Goal: Task Accomplishment & Management: Use online tool/utility

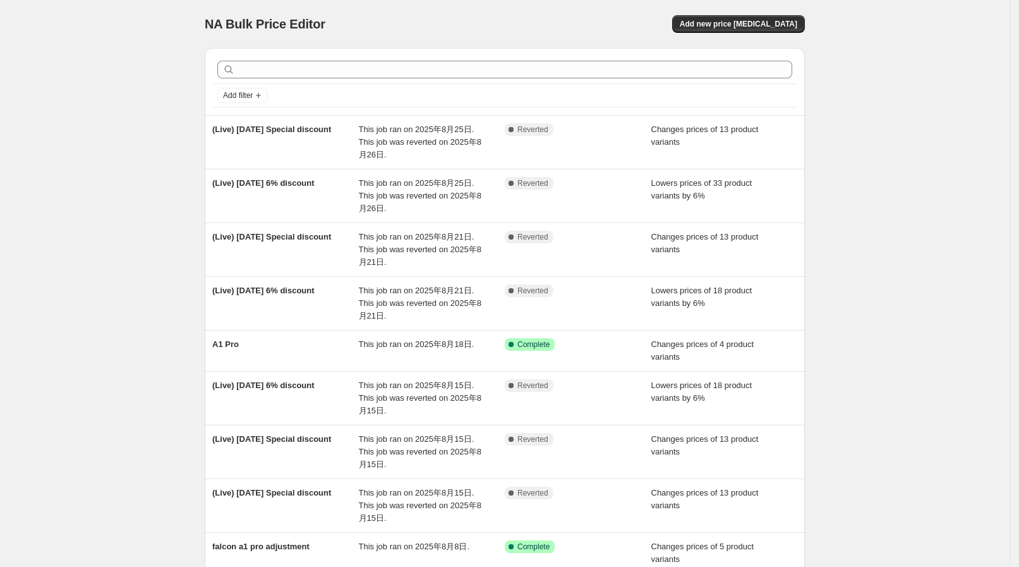
click at [41, 0] on html "Home Settings Plans Skip to content NA Bulk Price Editor. This page is ready NA…" at bounding box center [509, 283] width 1019 height 567
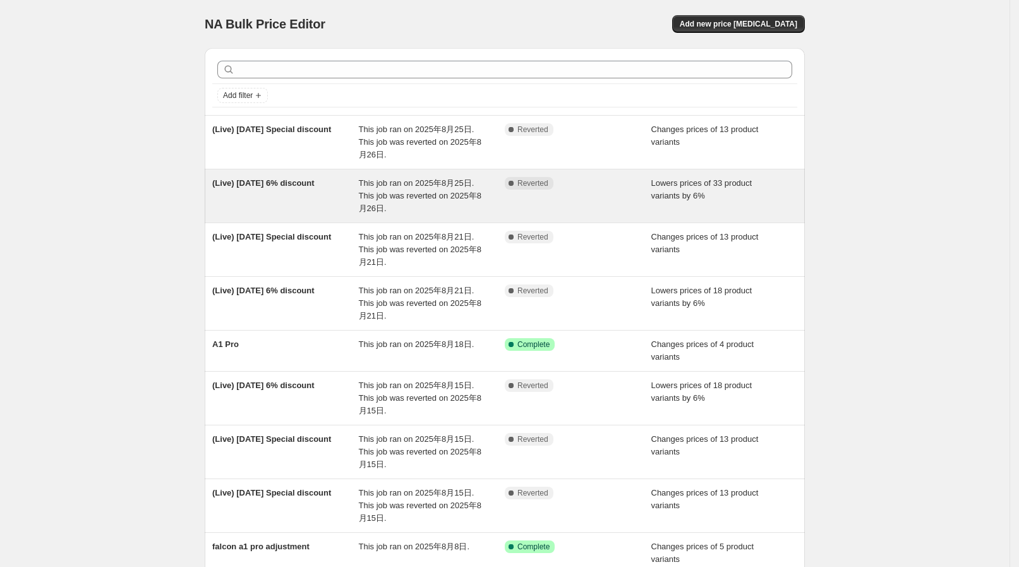
click at [465, 204] on div "This job ran on 2025年8月25日. This job was reverted on 2025年8月26日." at bounding box center [432, 196] width 147 height 38
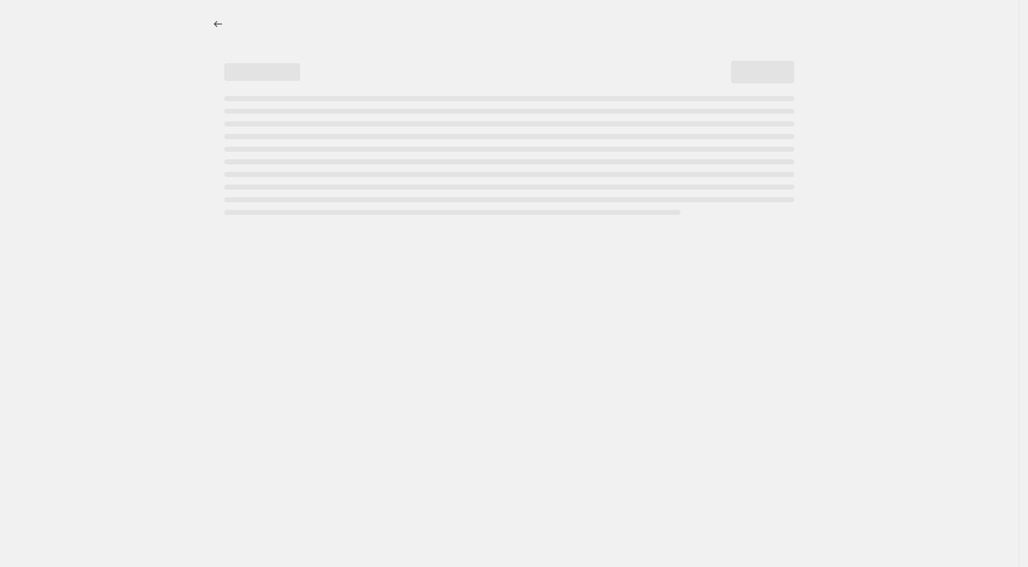
select select "percentage"
select select "collection"
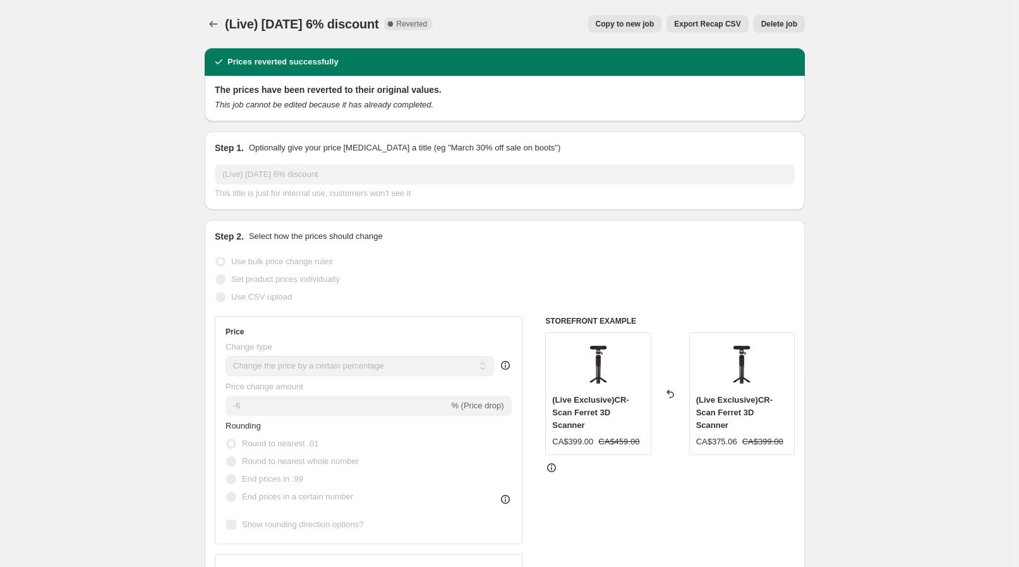
click at [632, 16] on button "Copy to new job" at bounding box center [625, 24] width 74 height 18
select select "percentage"
select select "collection"
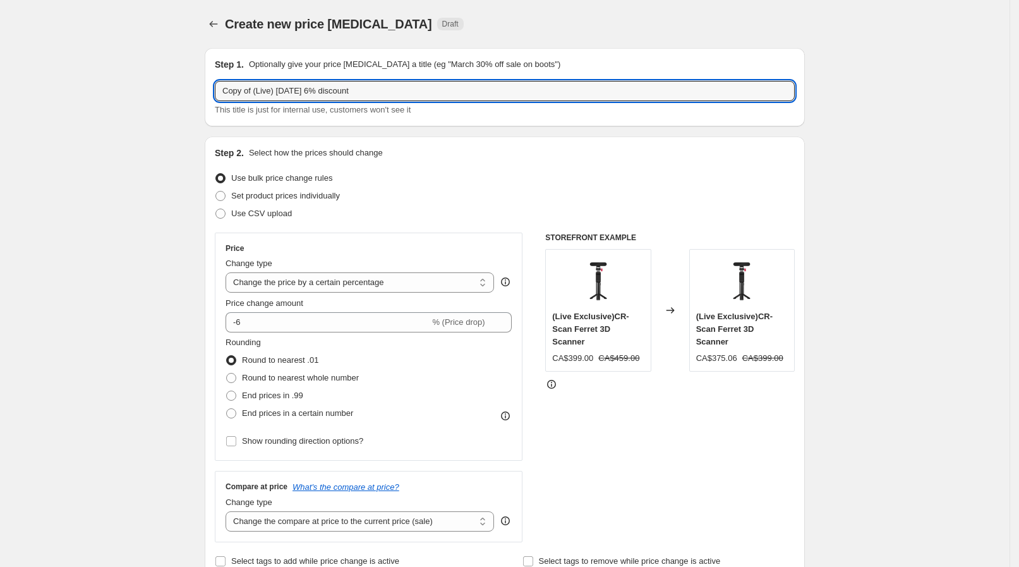
drag, startPoint x: 257, startPoint y: 93, endPoint x: 208, endPoint y: 88, distance: 49.5
click at [269, 93] on input "(Live) [DATE] 6% discount" at bounding box center [505, 91] width 580 height 20
drag, startPoint x: 226, startPoint y: 92, endPoint x: 241, endPoint y: 91, distance: 15.8
click at [241, 91] on input "(Live) [DATE] 6% discount" at bounding box center [505, 91] width 580 height 20
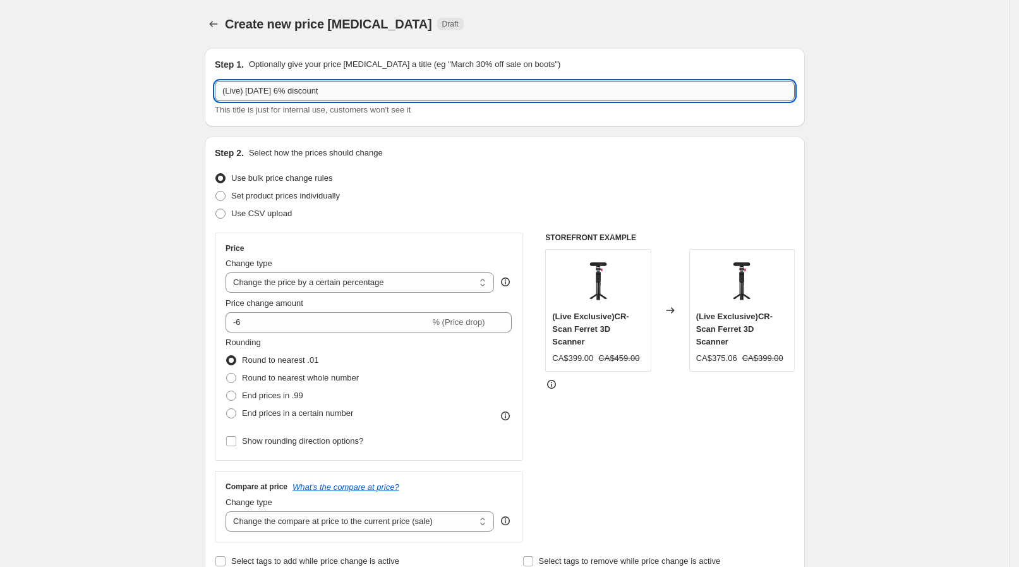
drag, startPoint x: 246, startPoint y: 91, endPoint x: 275, endPoint y: 90, distance: 28.4
click at [275, 90] on input "(Live) [DATE] 6% discount" at bounding box center [505, 91] width 580 height 20
drag, startPoint x: 267, startPoint y: 88, endPoint x: 274, endPoint y: 87, distance: 7.1
click at [274, 87] on input "(Live) [DATE] 6% discount" at bounding box center [505, 91] width 580 height 20
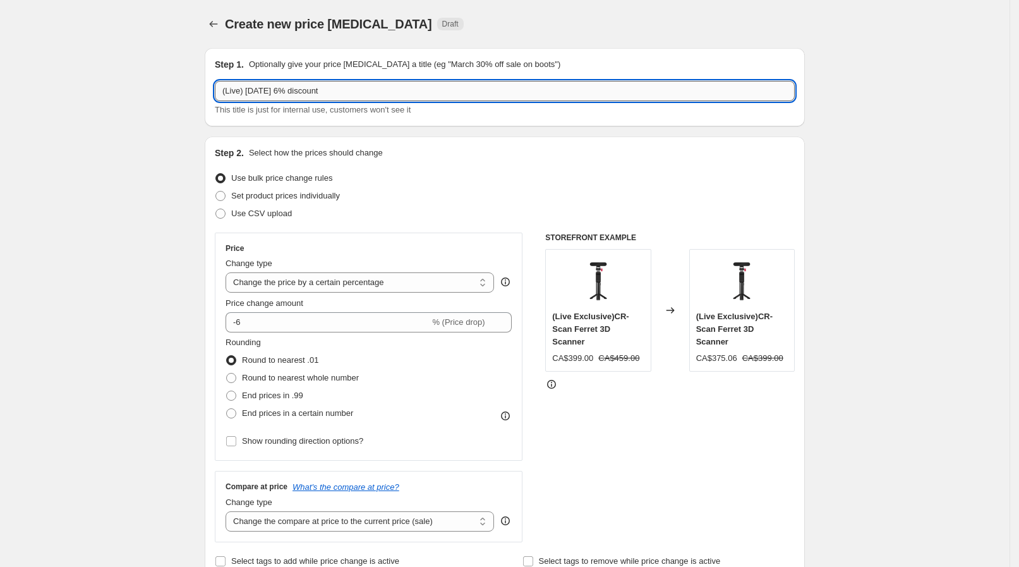
click at [274, 86] on input "(Live) [DATE] 6% discount" at bounding box center [505, 91] width 580 height 20
click at [269, 87] on input "(Live) [DATE] 6% discount" at bounding box center [505, 91] width 580 height 20
type input "(Live) [DATE] 6% discount"
click at [293, 59] on p "Optionally give your price [MEDICAL_DATA] a title (eg "March 30% off sale on bo…" at bounding box center [404, 64] width 311 height 13
drag, startPoint x: 288, startPoint y: 86, endPoint x: 316, endPoint y: 75, distance: 30.0
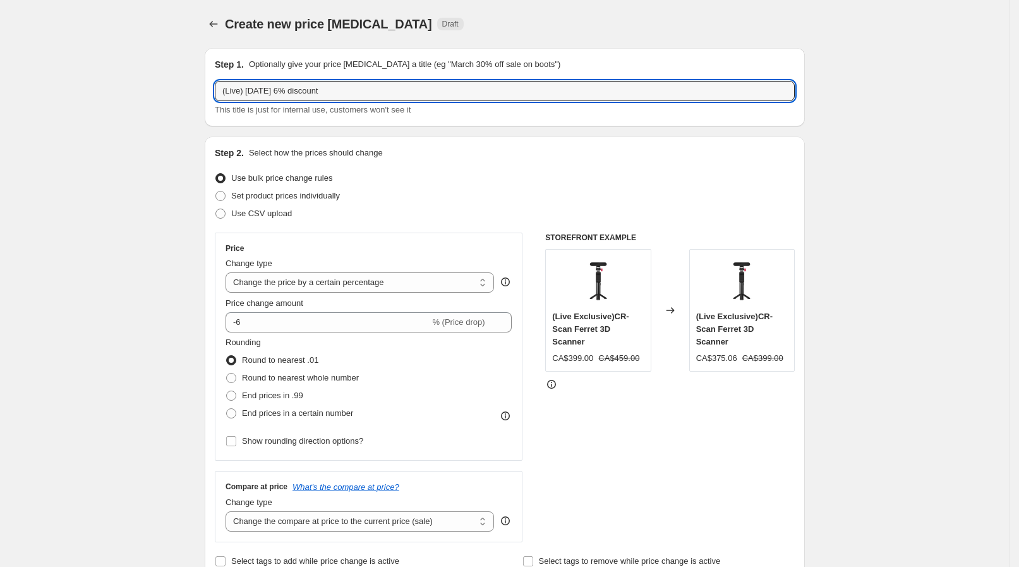
click at [316, 75] on div "Step 1. Optionally give your price [MEDICAL_DATA] a title (eg "March 30% off sa…" at bounding box center [505, 87] width 580 height 58
click at [341, 57] on div "Step 1. Optionally give your price [MEDICAL_DATA] a title (eg "March 30% off sa…" at bounding box center [505, 87] width 600 height 78
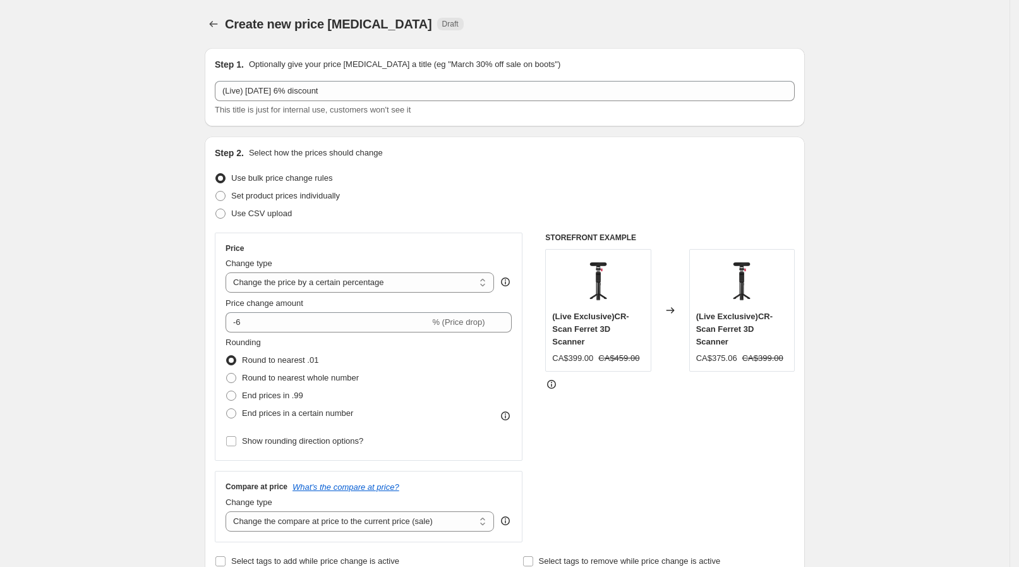
click at [344, 45] on div "Create new price [MEDICAL_DATA]. This page is ready Create new price [MEDICAL_D…" at bounding box center [505, 24] width 600 height 48
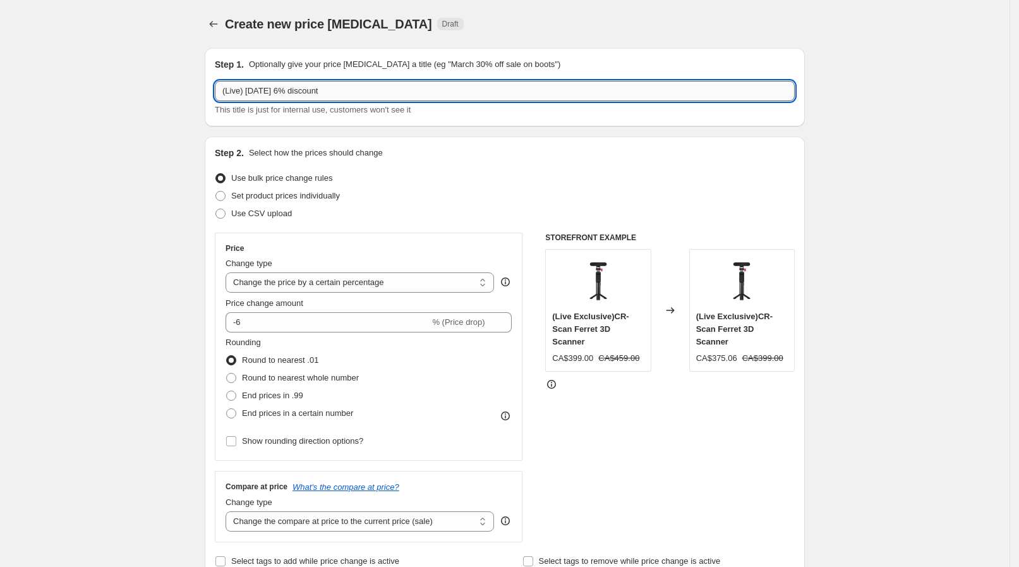
drag, startPoint x: 279, startPoint y: 97, endPoint x: 376, endPoint y: 84, distance: 97.6
click at [376, 84] on input "(Live) [DATE] 6% discount" at bounding box center [505, 91] width 580 height 20
click at [342, 60] on p "Optionally give your price [MEDICAL_DATA] a title (eg "March 30% off sale on bo…" at bounding box center [404, 64] width 311 height 13
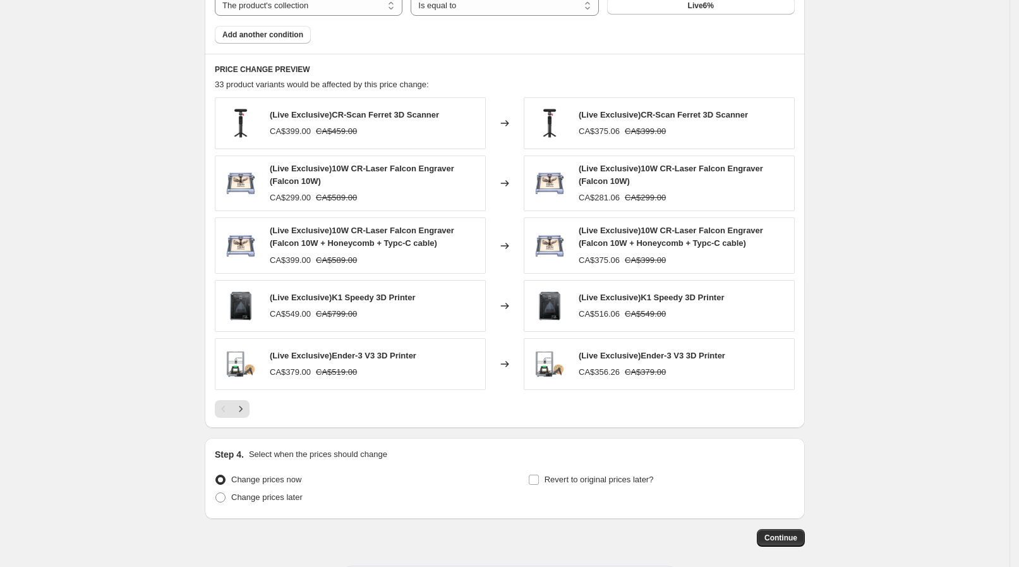
scroll to position [845, 0]
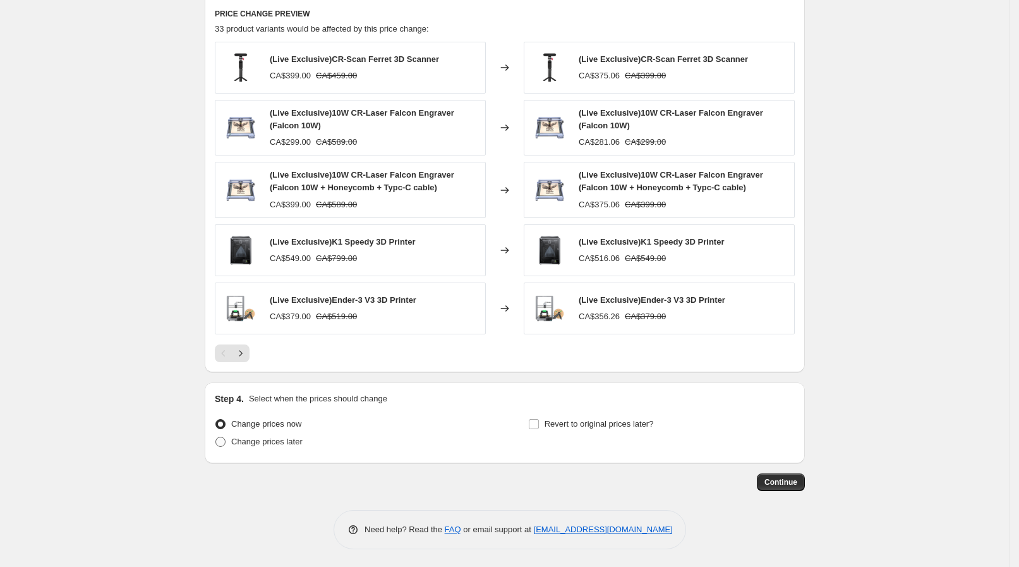
click at [268, 447] on label "Change prices later" at bounding box center [259, 442] width 88 height 18
click at [216, 437] on input "Change prices later" at bounding box center [215, 437] width 1 height 1
radio input "true"
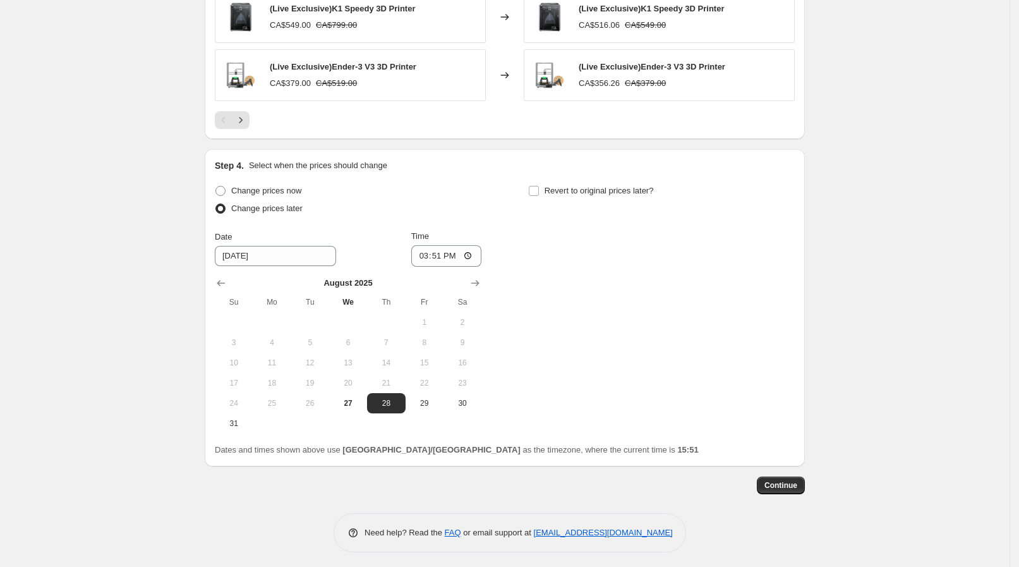
scroll to position [1081, 0]
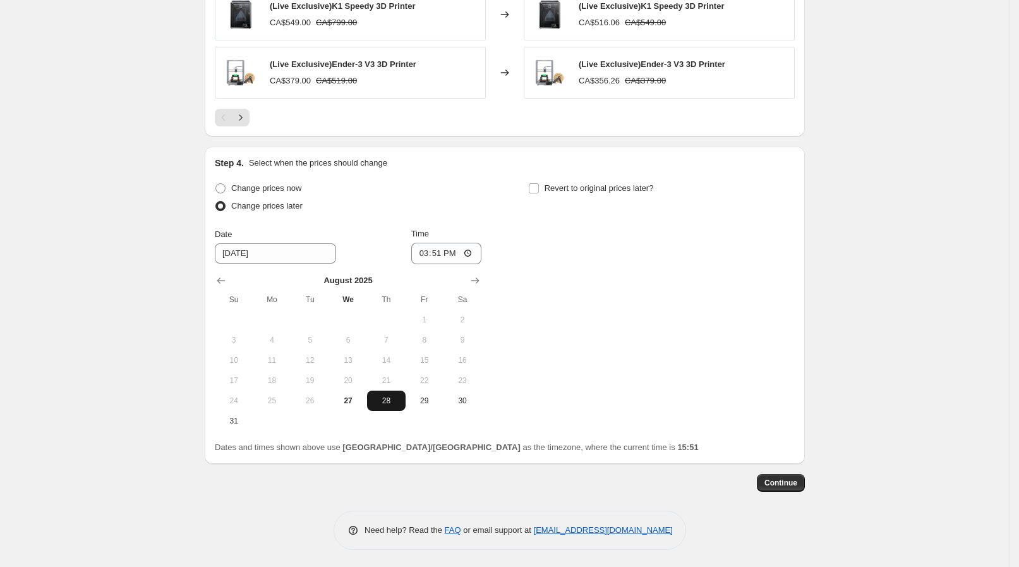
click at [380, 396] on span "28" at bounding box center [386, 401] width 28 height 10
click at [471, 243] on input "15:51" at bounding box center [446, 253] width 71 height 21
click at [463, 245] on input "15:51" at bounding box center [446, 253] width 71 height 21
click at [473, 250] on input "15:51" at bounding box center [446, 253] width 71 height 21
type input "09:20"
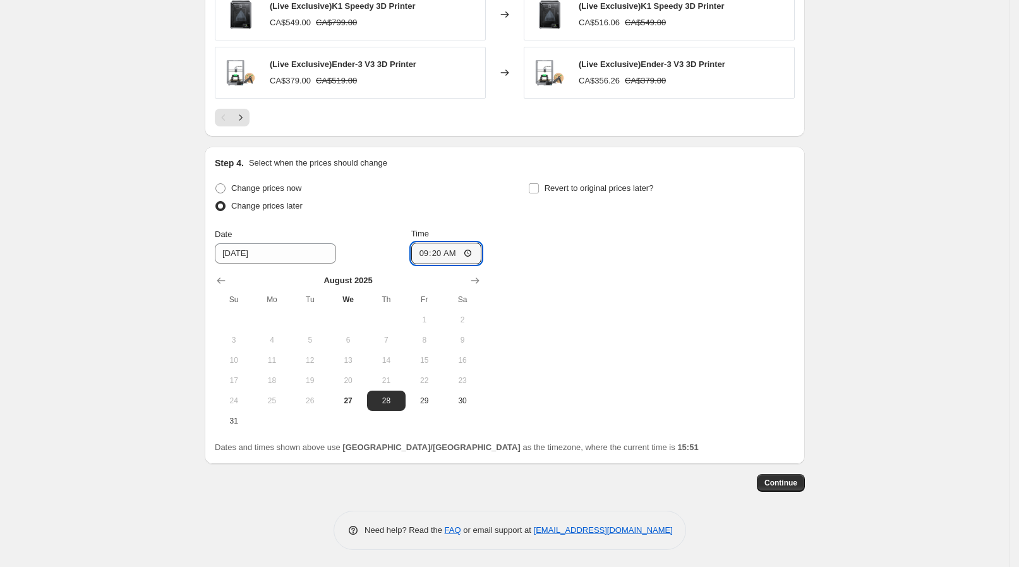
click at [528, 256] on div "Change prices now Change prices later Date [DATE] Time 09:[DATE] Mo Tu We Th Fr…" at bounding box center [505, 304] width 580 height 251
drag, startPoint x: 568, startPoint y: 187, endPoint x: 565, endPoint y: 202, distance: 14.7
click at [565, 202] on div "Revert to original prices later?" at bounding box center [661, 198] width 267 height 38
click at [546, 181] on label "Revert to original prices later?" at bounding box center [591, 188] width 126 height 18
click at [539, 183] on input "Revert to original prices later?" at bounding box center [534, 188] width 10 height 10
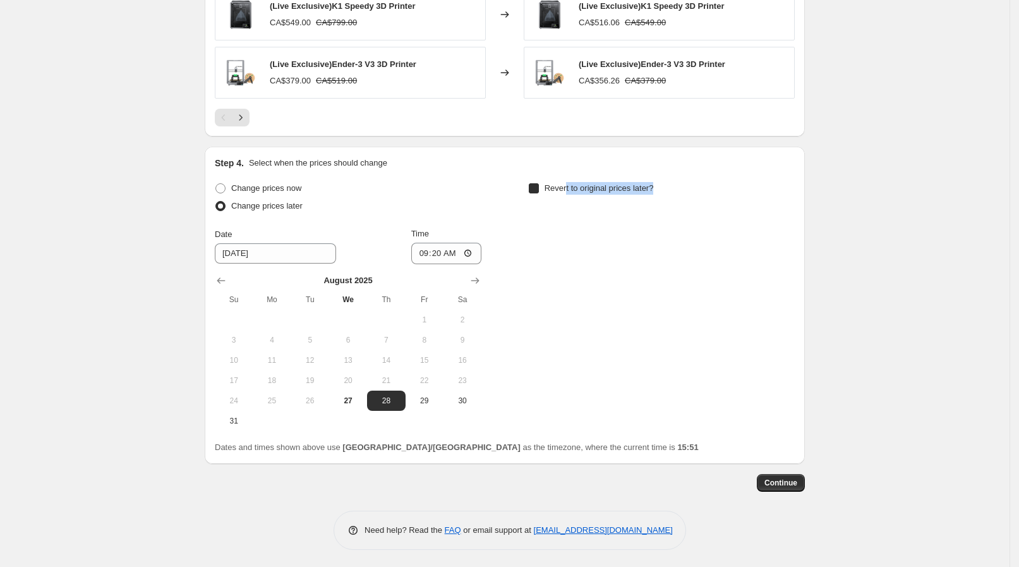
checkbox input "true"
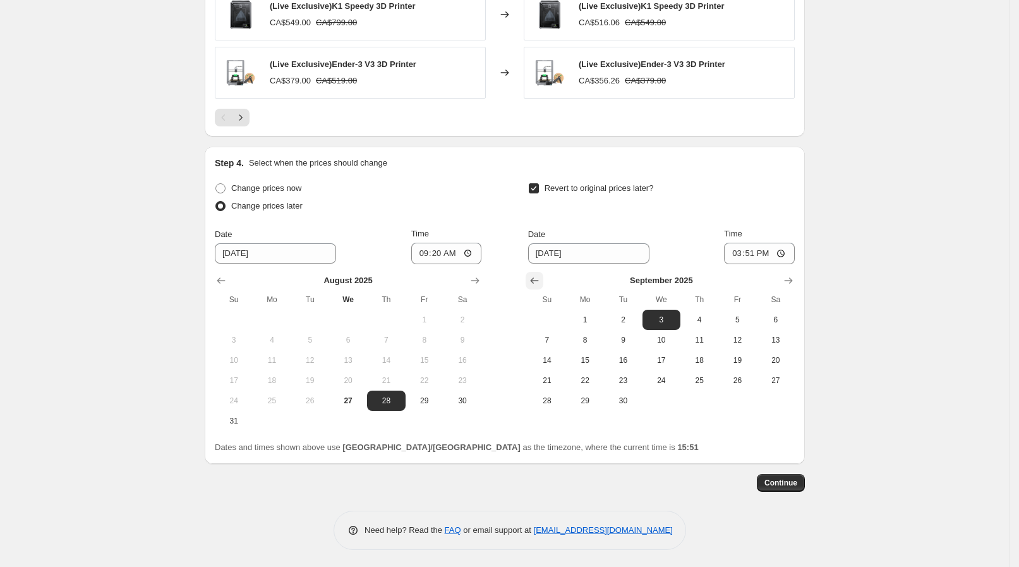
click at [539, 279] on icon "Show previous month, August 2025" at bounding box center [534, 280] width 13 height 13
click at [701, 402] on span "28" at bounding box center [699, 401] width 28 height 10
type input "[DATE]"
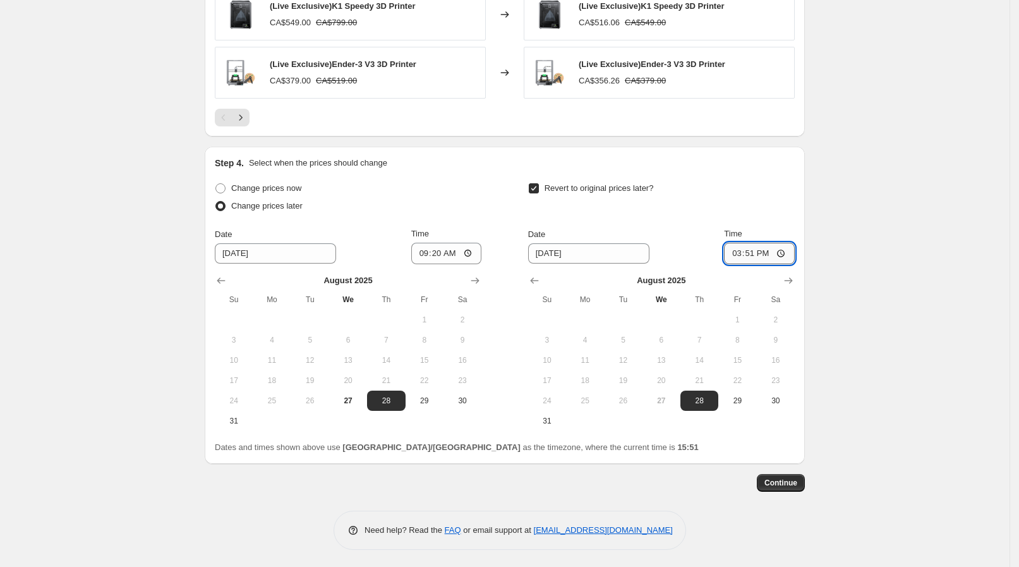
click at [785, 253] on input "15:51" at bounding box center [759, 253] width 71 height 21
type input "13:30"
click at [798, 474] on button "Continue" at bounding box center [781, 483] width 48 height 18
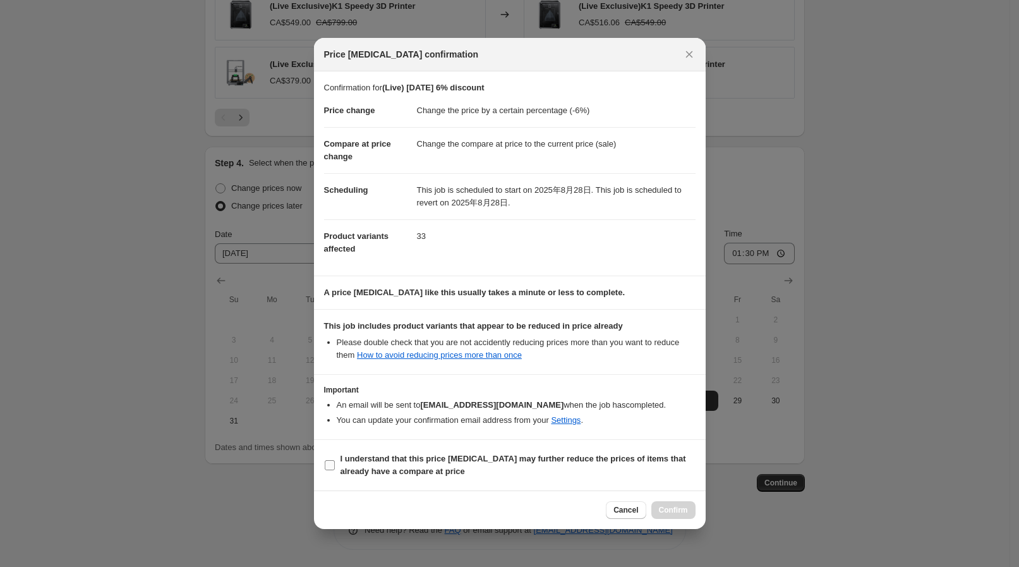
click at [378, 457] on b "I understand that this price [MEDICAL_DATA] may further reduce the prices of it…" at bounding box center [514, 465] width 346 height 22
click at [335, 460] on input "I understand that this price [MEDICAL_DATA] may further reduce the prices of it…" at bounding box center [330, 465] width 10 height 10
checkbox input "true"
click at [666, 504] on button "Confirm" at bounding box center [673, 510] width 44 height 18
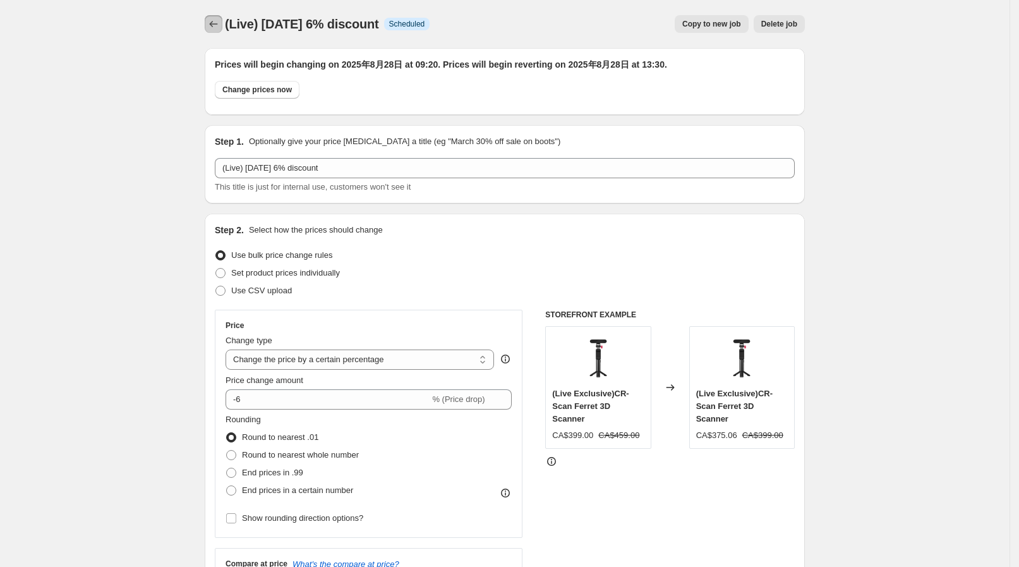
click at [220, 23] on icon "Price change jobs" at bounding box center [213, 24] width 13 height 13
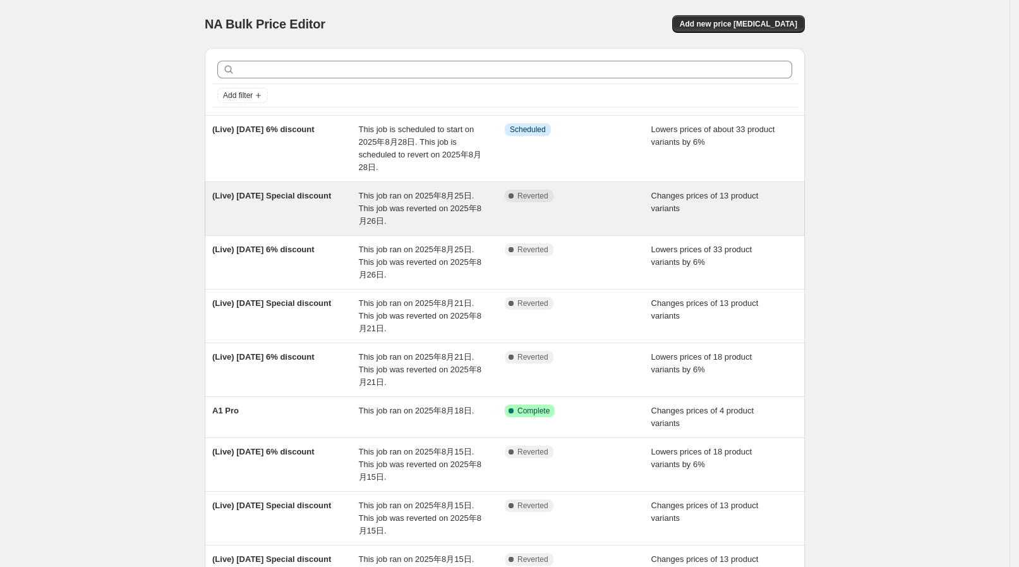
click at [397, 208] on span "This job ran on 2025年8月25日. This job was reverted on 2025年8月26日." at bounding box center [420, 208] width 123 height 35
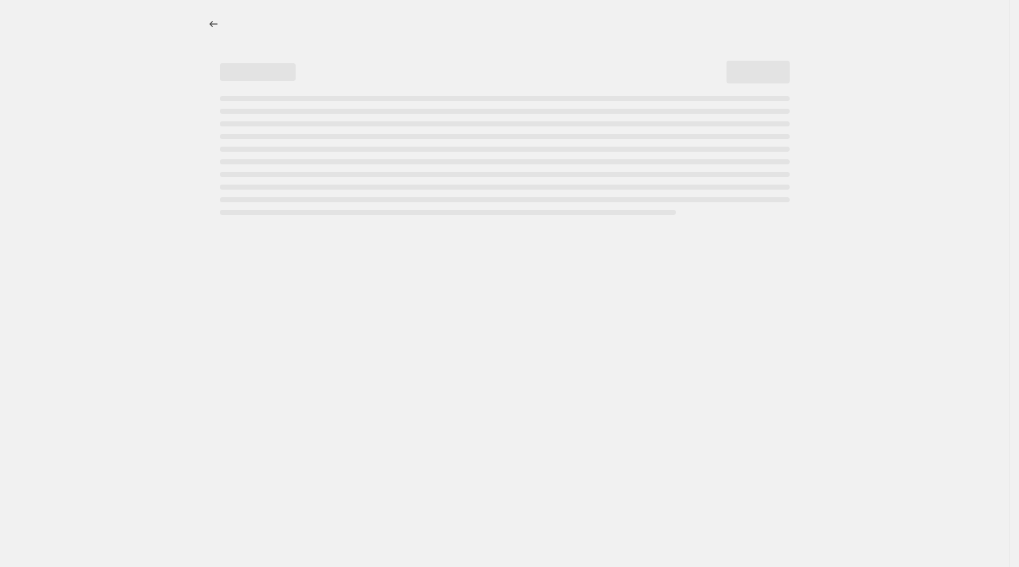
select select "collection"
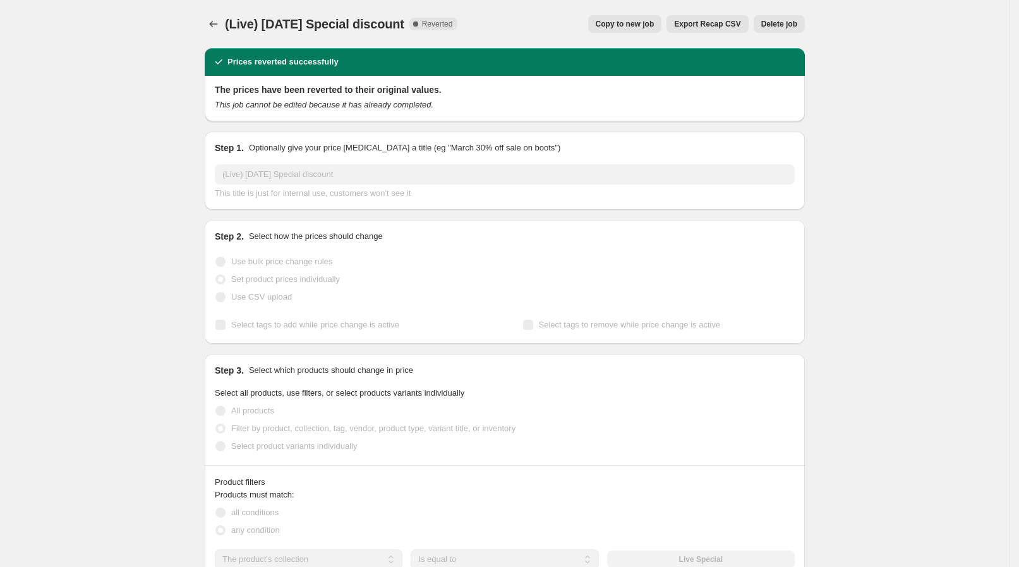
click at [651, 27] on span "Copy to new job" at bounding box center [625, 24] width 59 height 10
select select "collection"
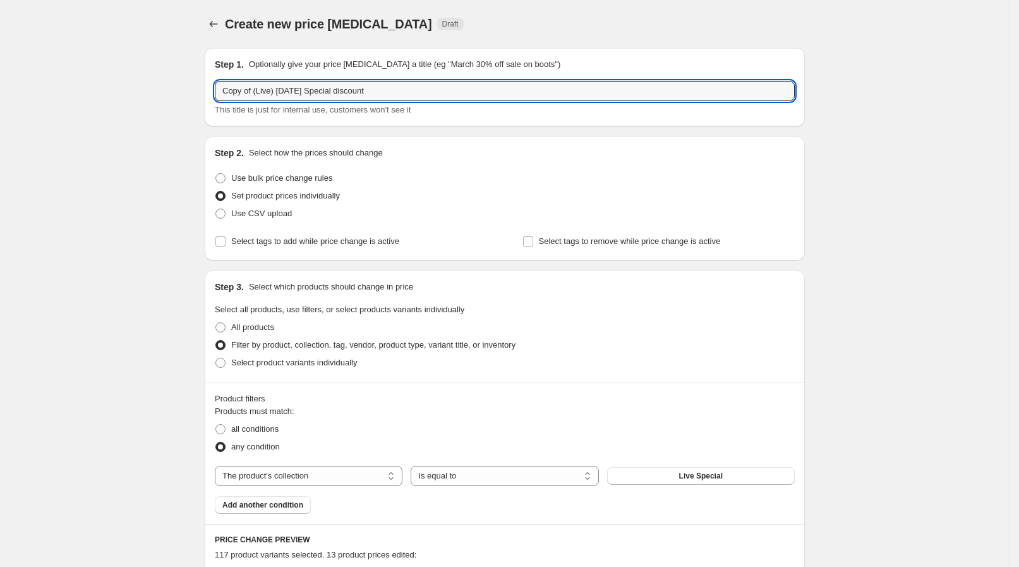
drag, startPoint x: 257, startPoint y: 89, endPoint x: 192, endPoint y: 92, distance: 64.5
click at [272, 90] on input "(Live) [DATE] Special discount" at bounding box center [505, 91] width 580 height 20
type input "(Live) [DATE] Special discount"
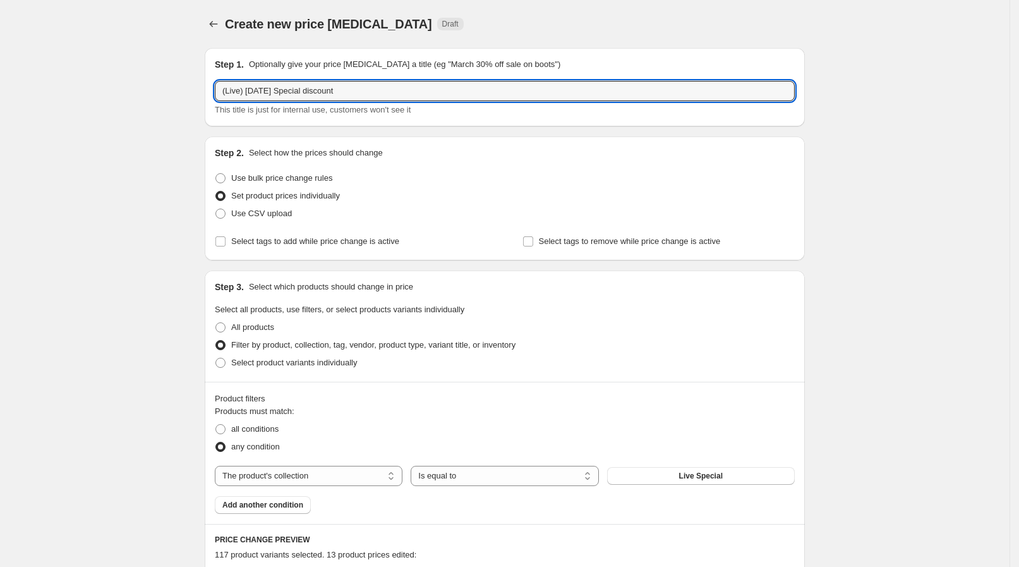
drag, startPoint x: 325, startPoint y: 86, endPoint x: 209, endPoint y: 87, distance: 115.6
click at [209, 87] on div "Step 1. Optionally give your price [MEDICAL_DATA] a title (eg "March 30% off sa…" at bounding box center [505, 87] width 600 height 78
drag, startPoint x: 248, startPoint y: 94, endPoint x: 277, endPoint y: 78, distance: 33.1
click at [277, 78] on div "Step 1. Optionally give your price [MEDICAL_DATA] a title (eg "March 30% off sa…" at bounding box center [505, 87] width 580 height 58
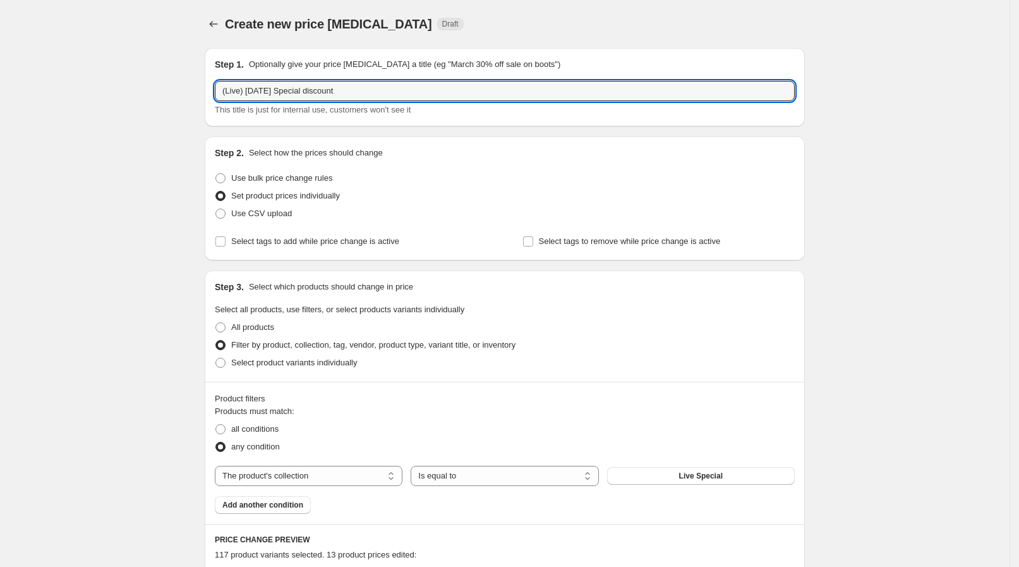
click at [277, 78] on div "Step 1. Optionally give your price [MEDICAL_DATA] a title (eg "March 30% off sa…" at bounding box center [505, 87] width 580 height 58
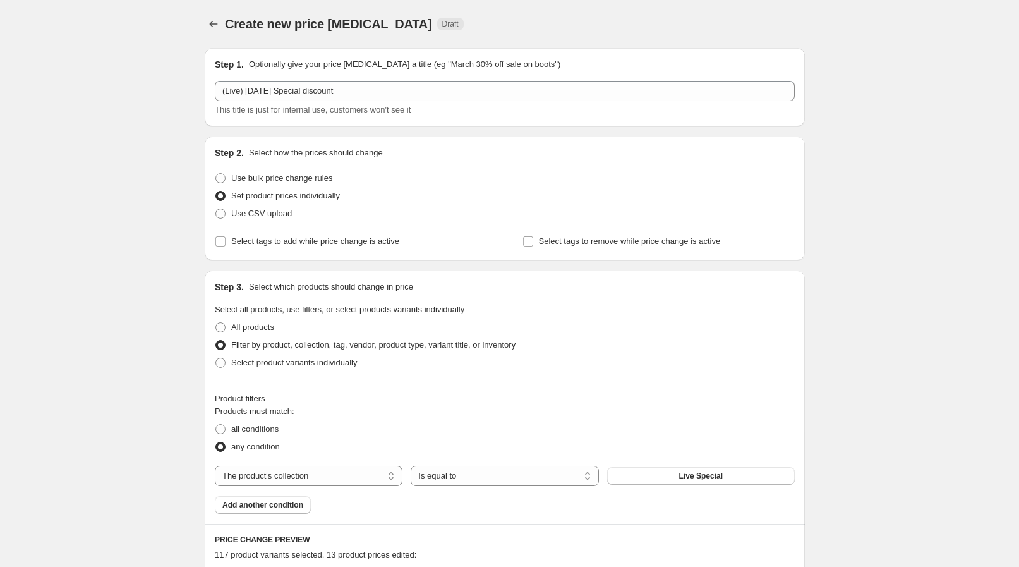
click at [286, 75] on div "Step 1. Optionally give your price [MEDICAL_DATA] a title (eg "March 30% off sa…" at bounding box center [505, 87] width 580 height 58
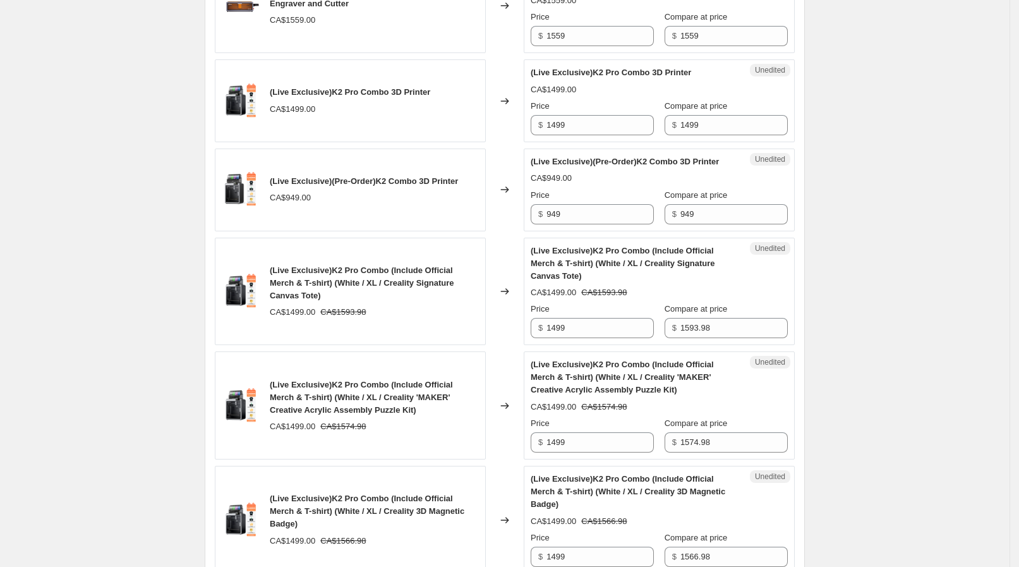
scroll to position [2217, 0]
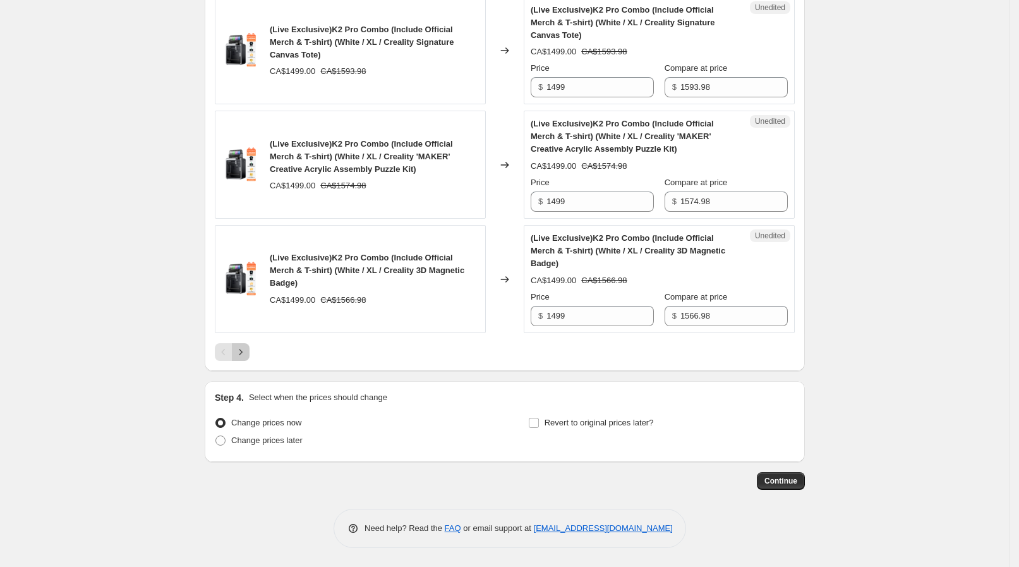
click at [242, 349] on icon "Next" at bounding box center [240, 352] width 13 height 13
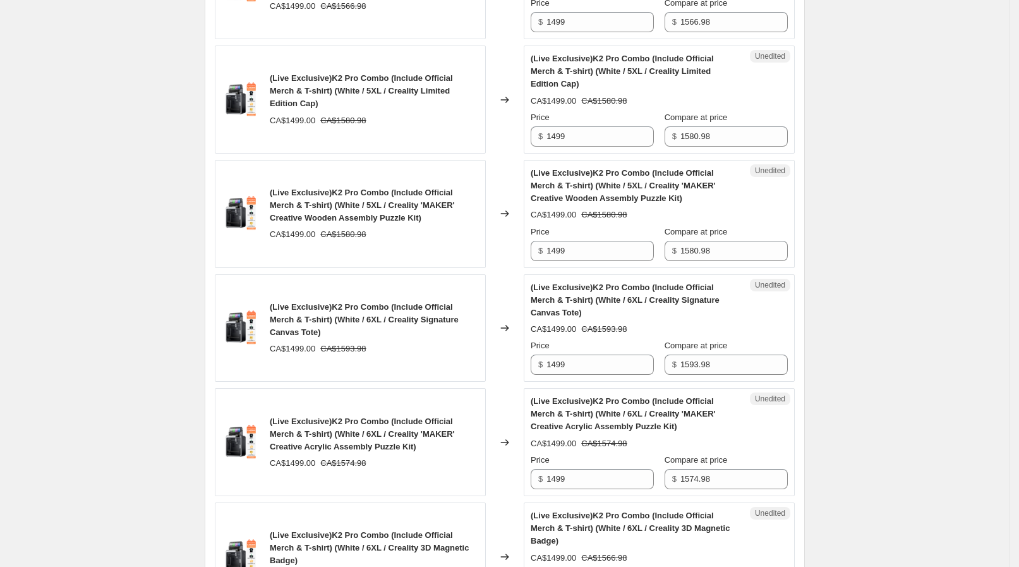
scroll to position [2495, 0]
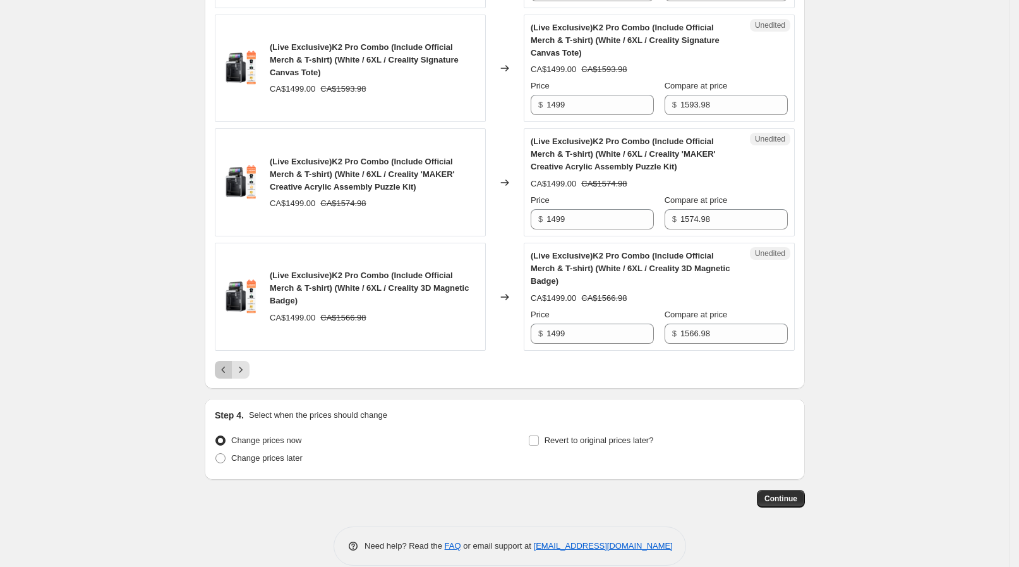
click at [228, 363] on icon "Previous" at bounding box center [223, 369] width 13 height 13
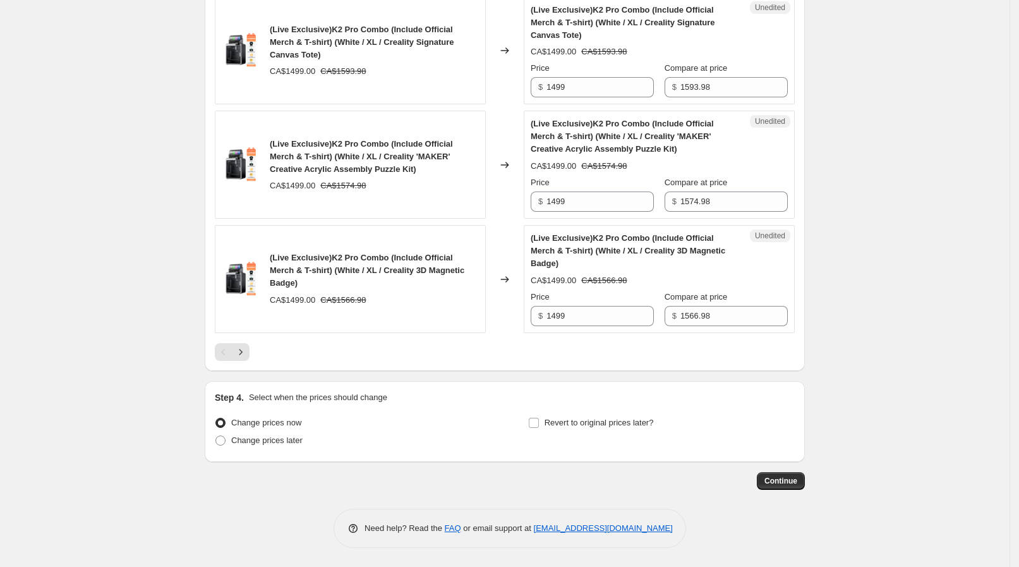
scroll to position [2217, 0]
click at [272, 434] on span "Change prices later" at bounding box center [266, 440] width 71 height 13
click at [216, 435] on input "Change prices later" at bounding box center [215, 435] width 1 height 1
radio input "true"
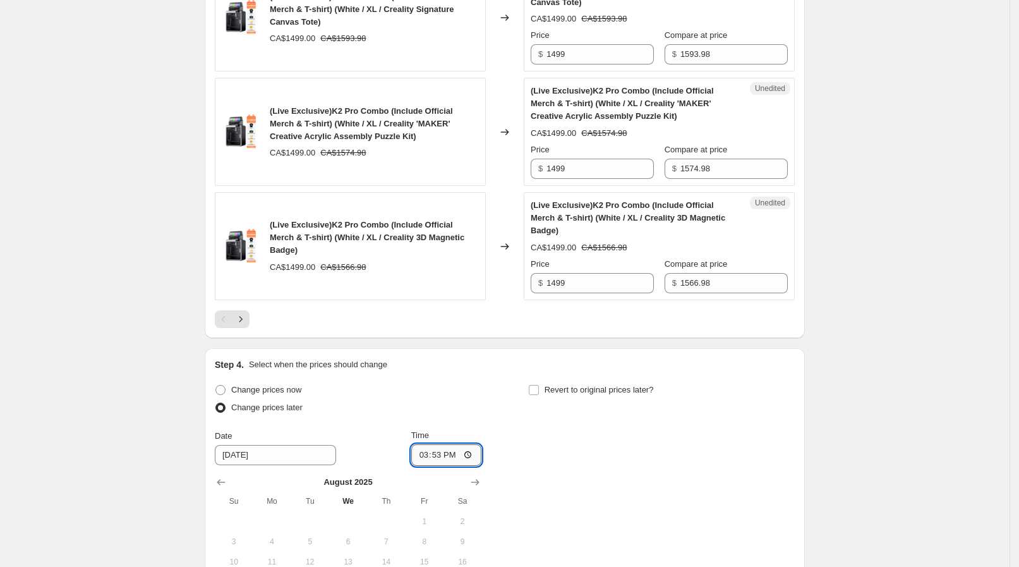
click at [455, 466] on input "15:53" at bounding box center [446, 454] width 71 height 21
click at [468, 466] on input "15:53" at bounding box center [446, 454] width 71 height 21
type input "09:20"
click at [548, 476] on div "Change prices now Change prices later Date [DATE] Time 09:[DATE] Mo Tu We Th Fr…" at bounding box center [505, 506] width 580 height 251
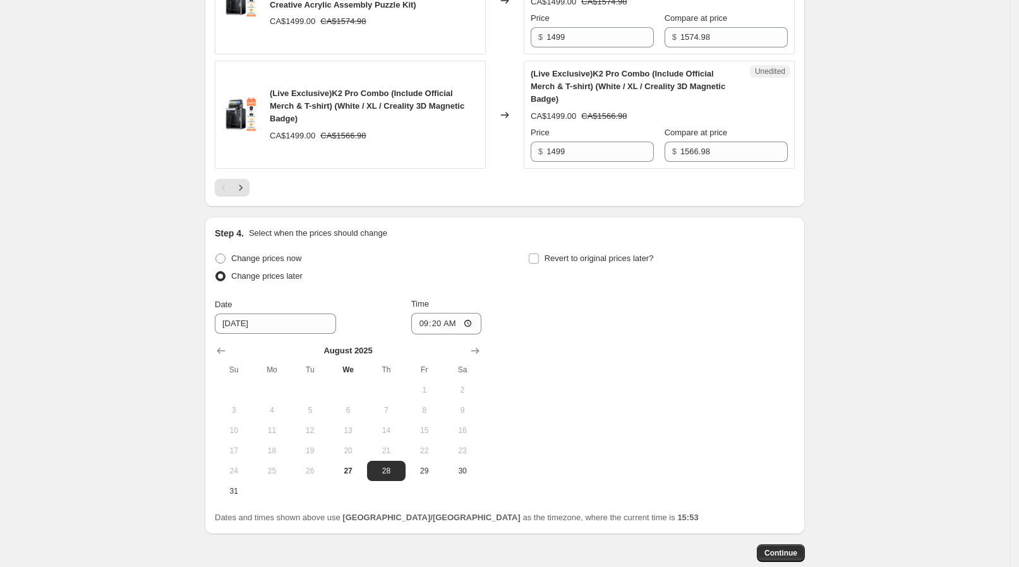
scroll to position [2375, 0]
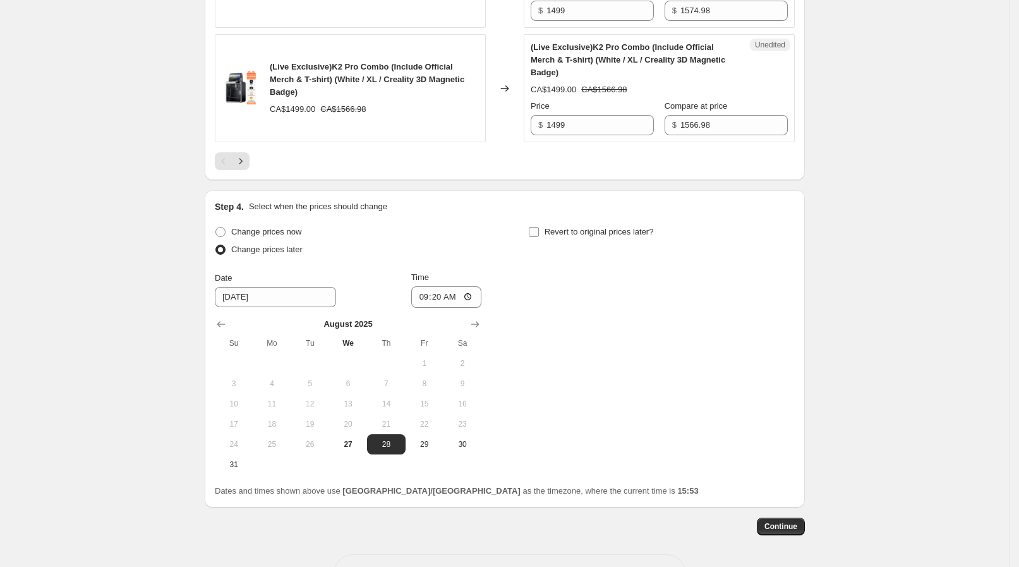
click at [601, 236] on span "Revert to original prices later?" at bounding box center [599, 231] width 109 height 9
click at [539, 237] on input "Revert to original prices later?" at bounding box center [534, 232] width 10 height 10
checkbox input "true"
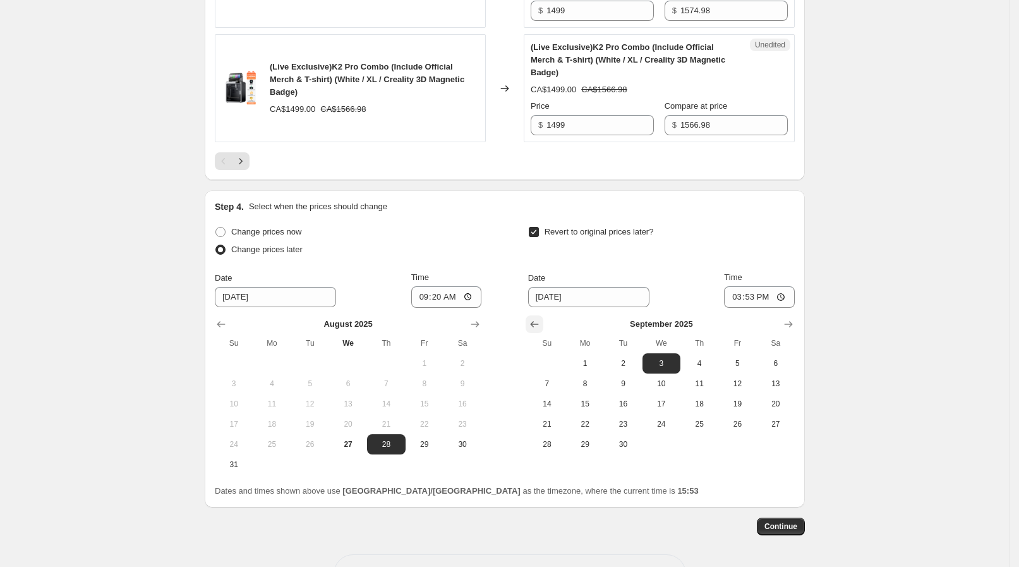
click at [543, 333] on button "Show previous month, August 2025" at bounding box center [535, 324] width 18 height 18
click at [708, 449] on span "28" at bounding box center [699, 444] width 28 height 10
type input "[DATE]"
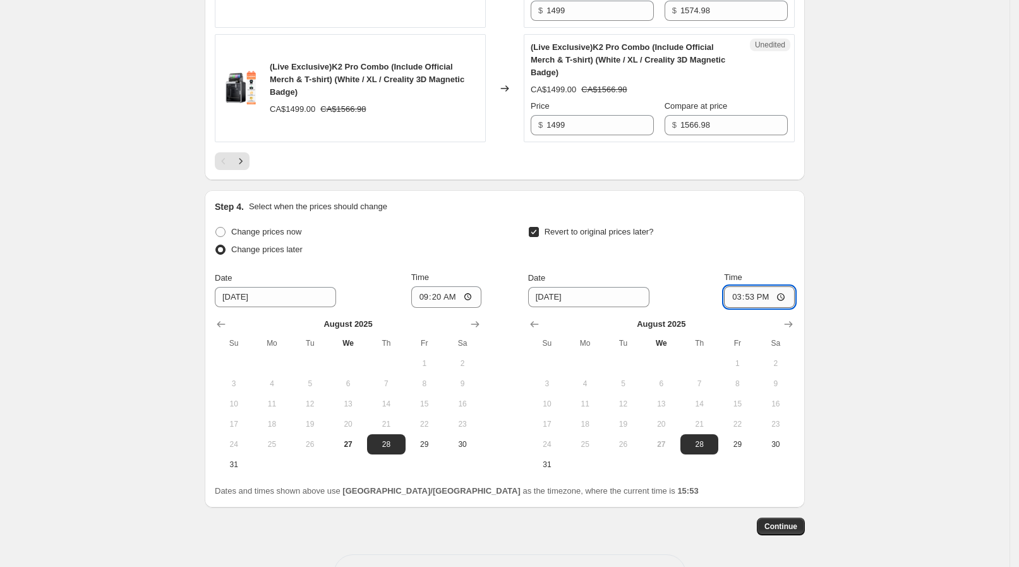
click at [780, 308] on input "15:53" at bounding box center [759, 296] width 71 height 21
type input "13:30"
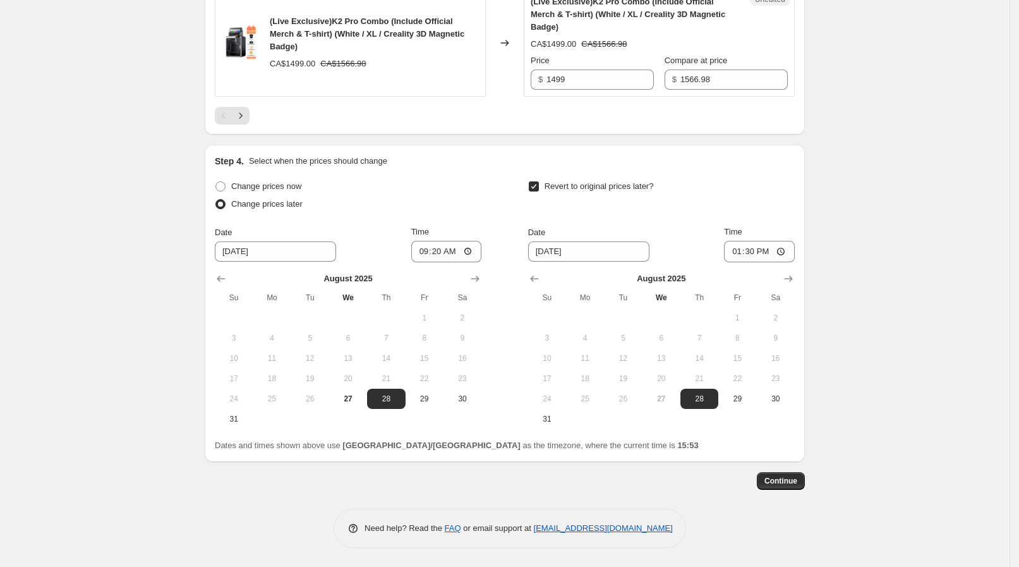
scroll to position [2453, 0]
click at [787, 478] on span "Continue" at bounding box center [780, 481] width 33 height 10
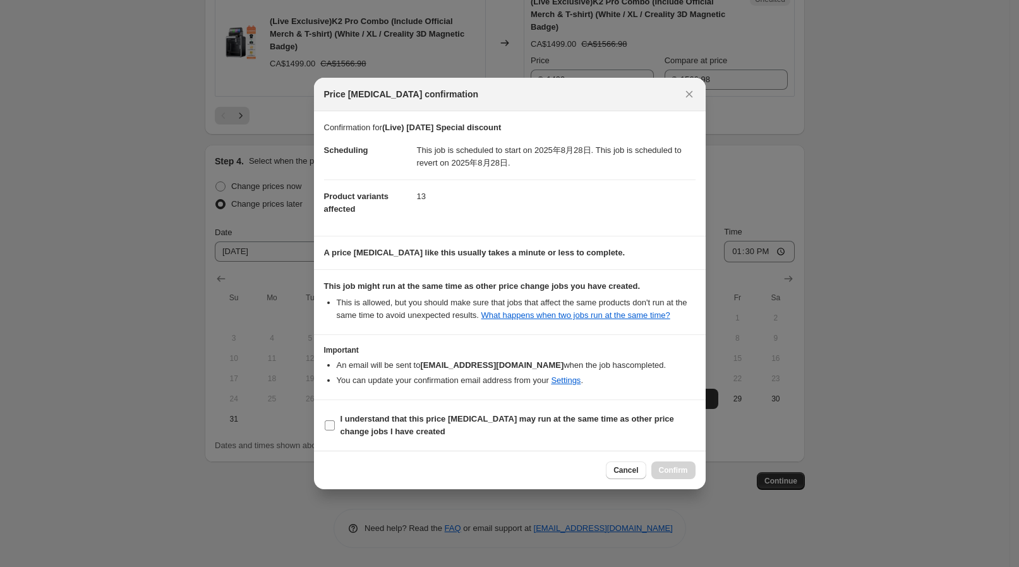
click at [404, 421] on b "I understand that this price [MEDICAL_DATA] may run at the same time as other p…" at bounding box center [508, 425] width 334 height 22
click at [335, 421] on input "I understand that this price [MEDICAL_DATA] may run at the same time as other p…" at bounding box center [330, 425] width 10 height 10
checkbox input "true"
click at [685, 471] on span "Confirm" at bounding box center [673, 470] width 29 height 10
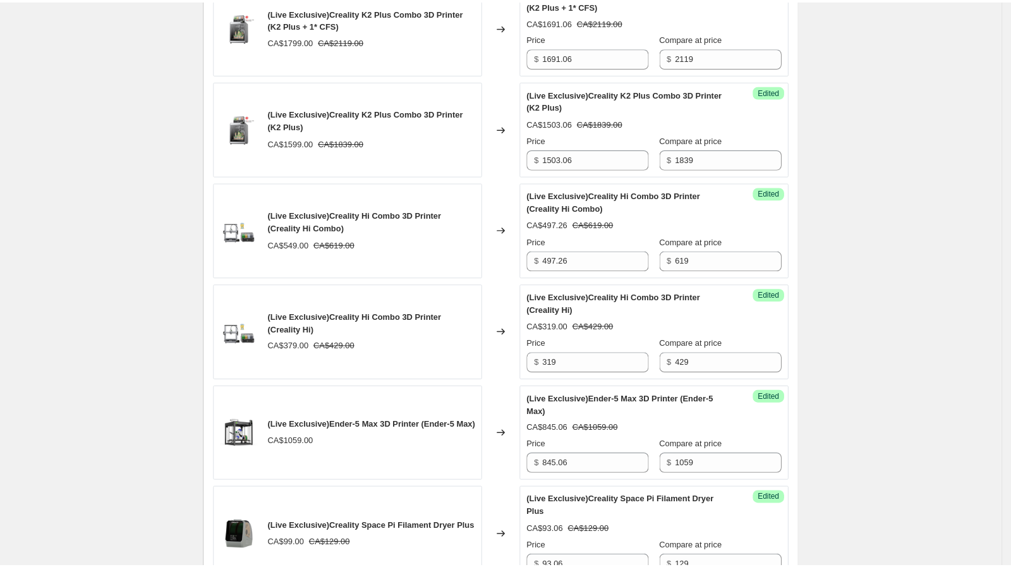
scroll to position [1032, 0]
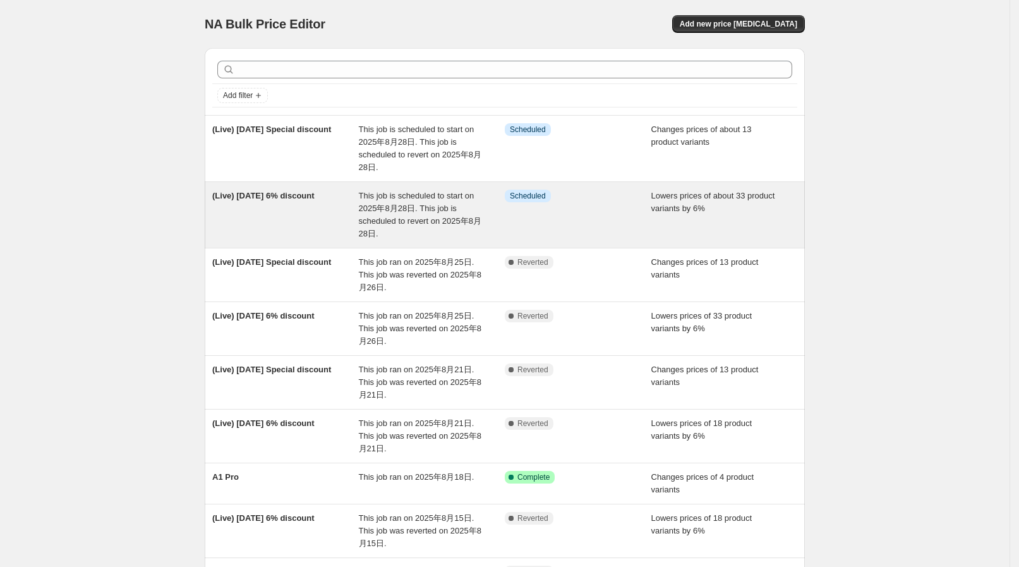
click at [481, 193] on div "This job is scheduled to start on 2025年8月28日. This job is scheduled to revert o…" at bounding box center [432, 215] width 147 height 51
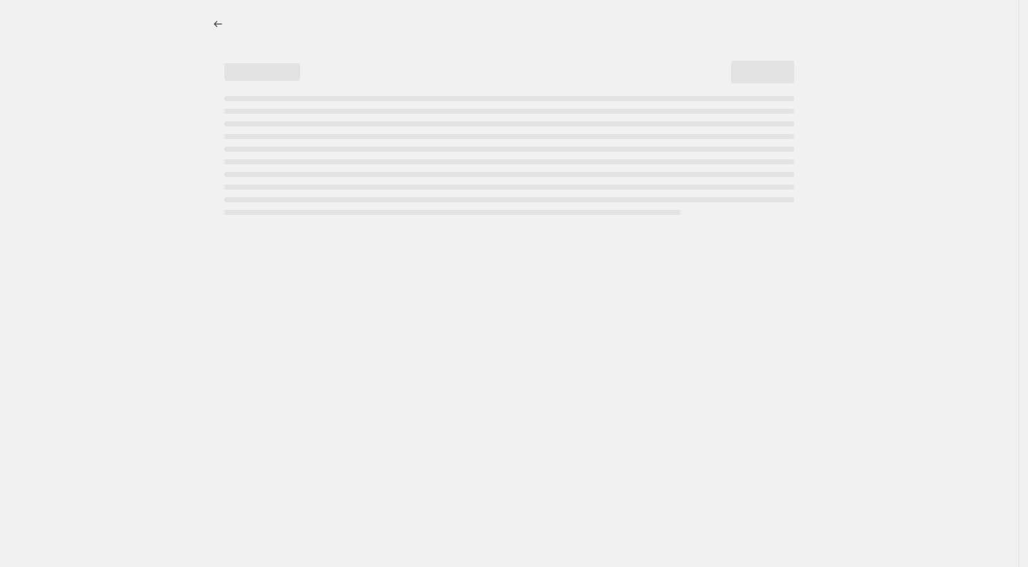
select select "percentage"
select select "collection"
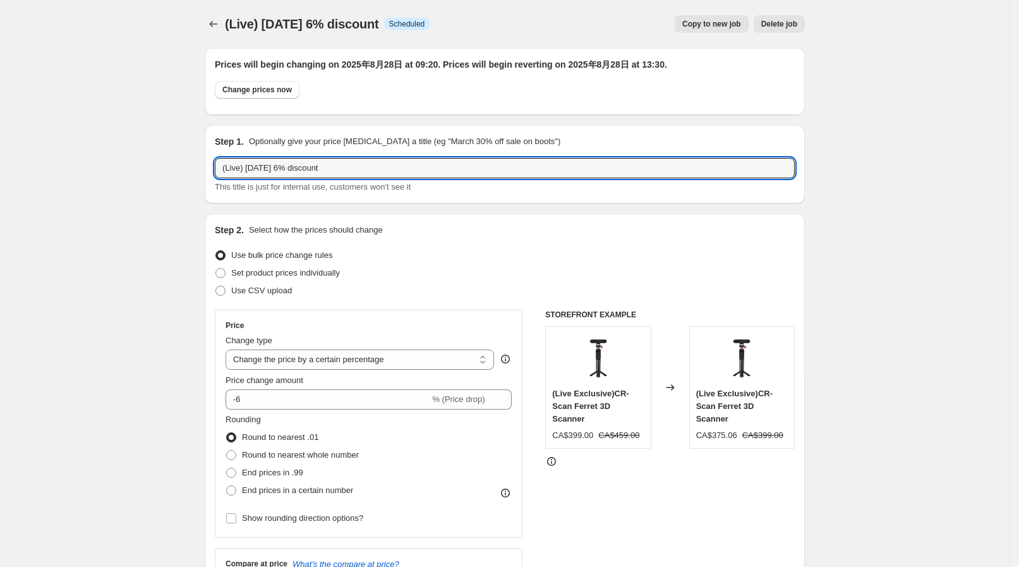
drag, startPoint x: 368, startPoint y: 169, endPoint x: 188, endPoint y: 153, distance: 181.4
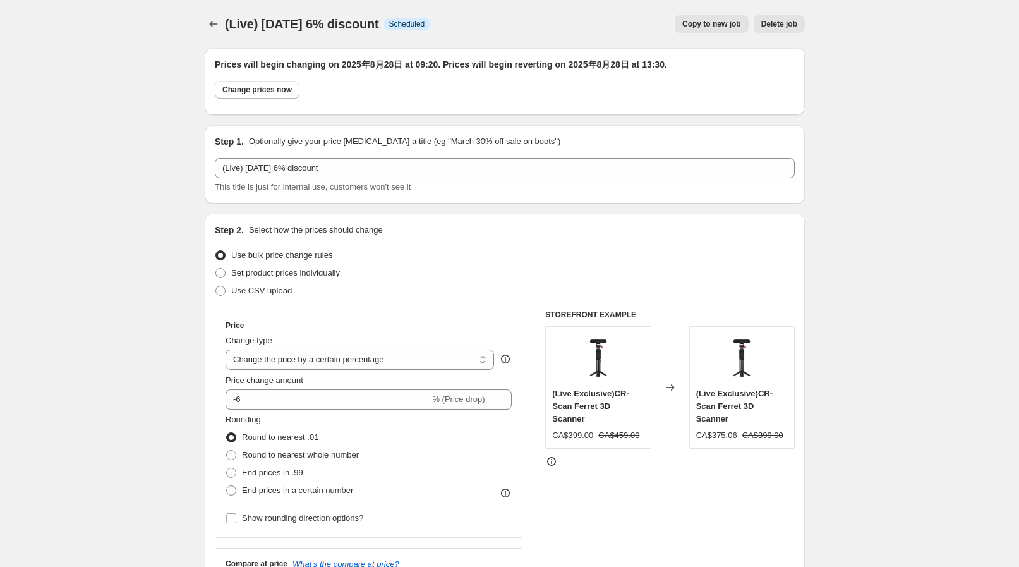
click at [223, 33] on div "(Live) Aug 28 6% discount. This page is ready (Live) Aug 28 6% discount Info Sc…" at bounding box center [505, 24] width 600 height 48
click at [222, 31] on button "Price change jobs" at bounding box center [214, 24] width 18 height 18
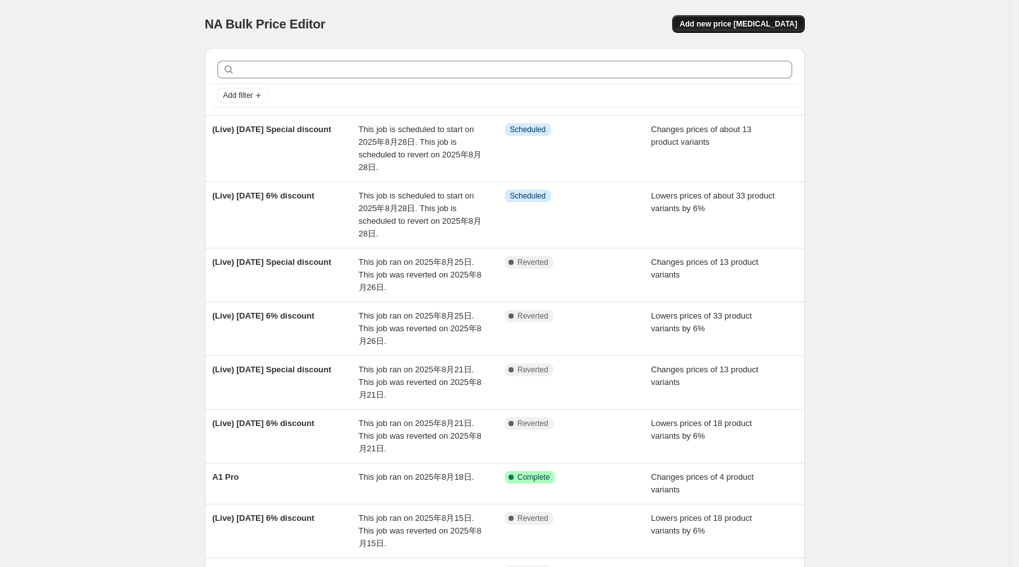
click at [805, 19] on button "Add new price [MEDICAL_DATA]" at bounding box center [738, 24] width 133 height 18
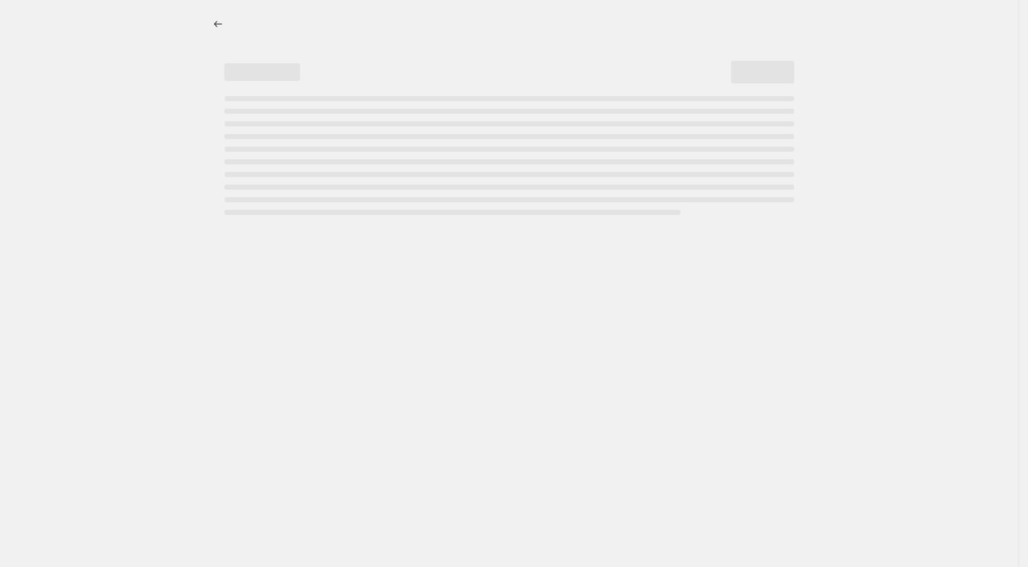
select select "percentage"
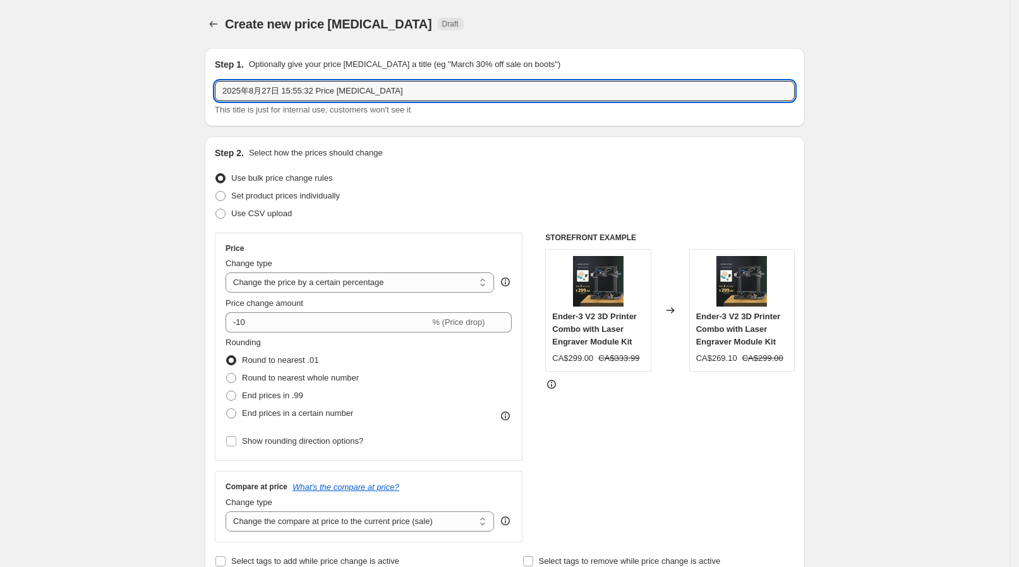
drag, startPoint x: 247, startPoint y: 73, endPoint x: 141, endPoint y: 70, distance: 106.2
paste input "(Live) [DATE] 6% discount"
click at [279, 90] on input "(Live) [DATE] 6% discount" at bounding box center [505, 91] width 580 height 20
type input "(Live) Aug 28 8% discount"
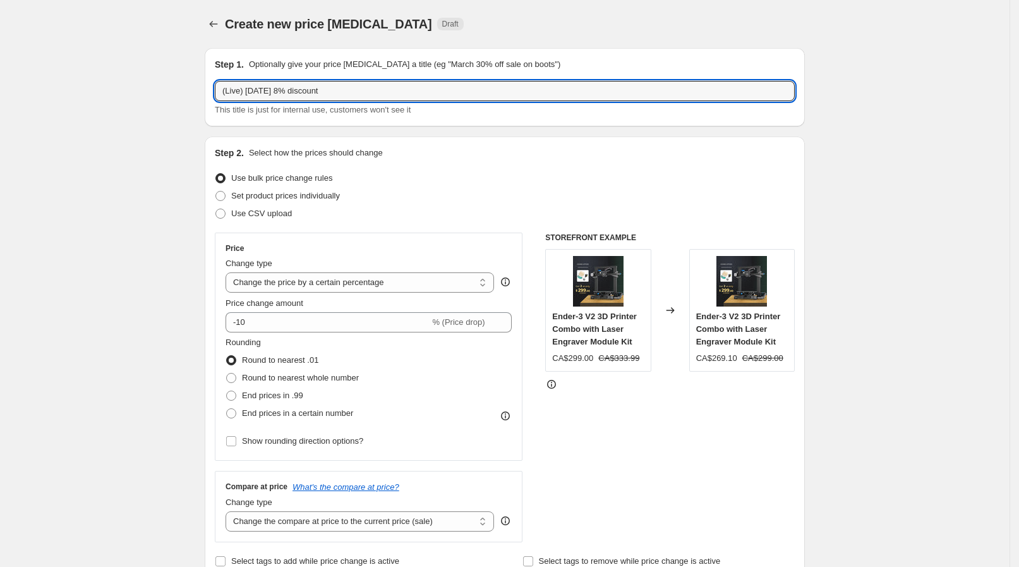
drag, startPoint x: 161, startPoint y: 245, endPoint x: 164, endPoint y: 256, distance: 11.8
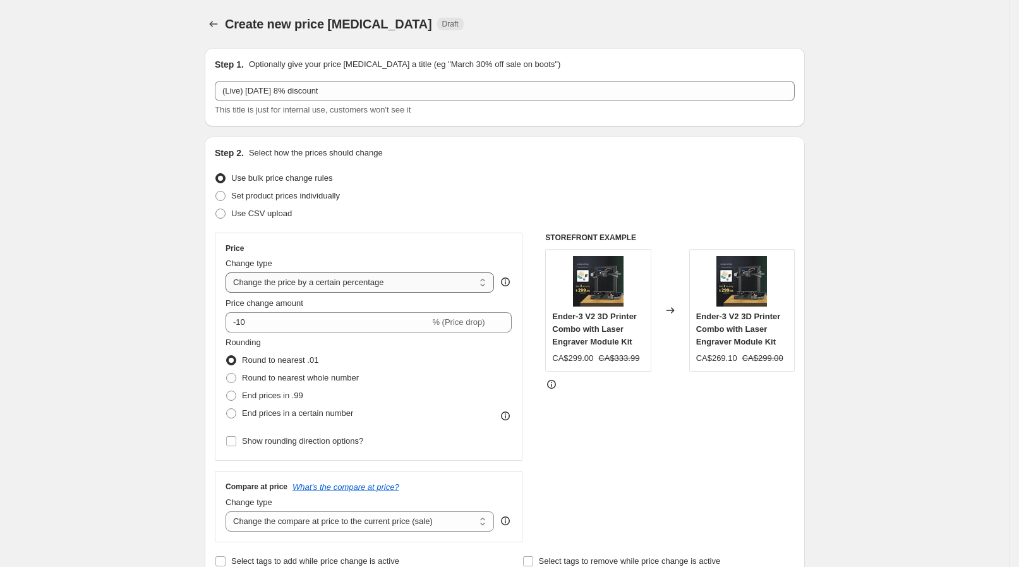
click at [329, 278] on select "Change the price to a certain amount Change the price by a certain amount Chang…" at bounding box center [360, 282] width 269 height 20
drag, startPoint x: 327, startPoint y: 268, endPoint x: 311, endPoint y: 272, distance: 15.6
click at [327, 268] on div "Change type" at bounding box center [360, 263] width 269 height 13
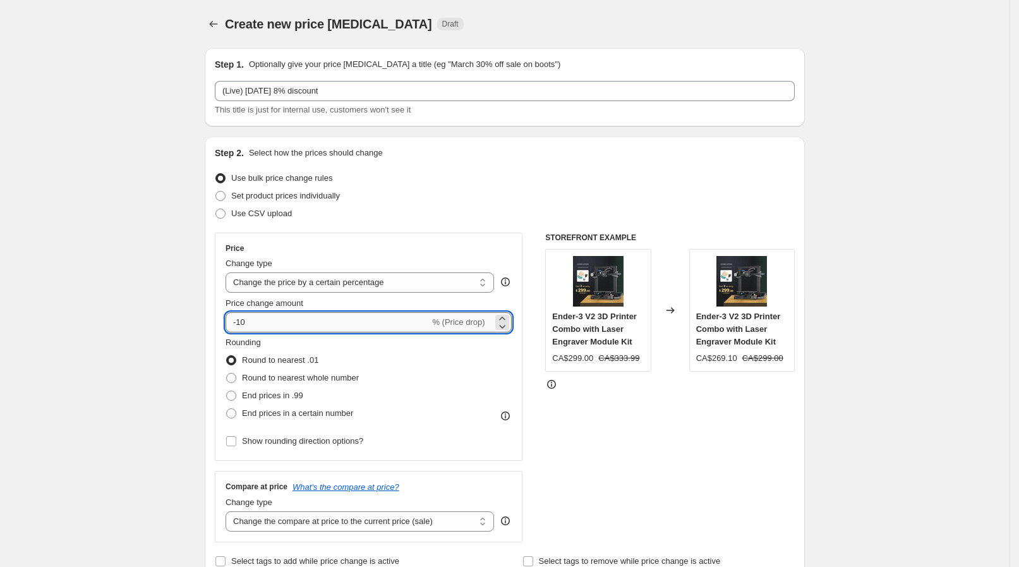
drag, startPoint x: 241, startPoint y: 329, endPoint x: 260, endPoint y: 320, distance: 20.9
click at [260, 320] on input "-10" at bounding box center [328, 322] width 204 height 20
type input "-8"
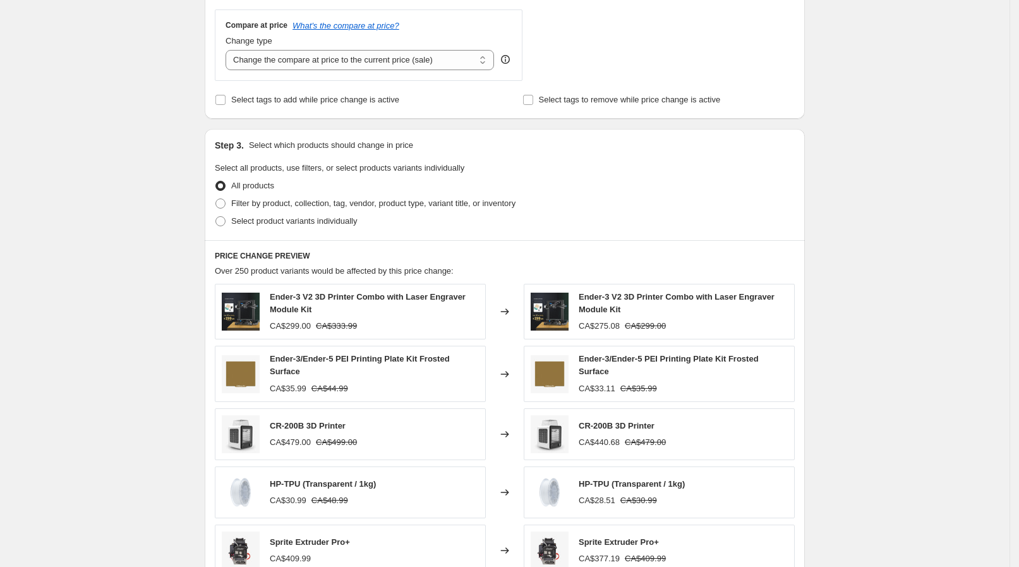
scroll to position [474, 0]
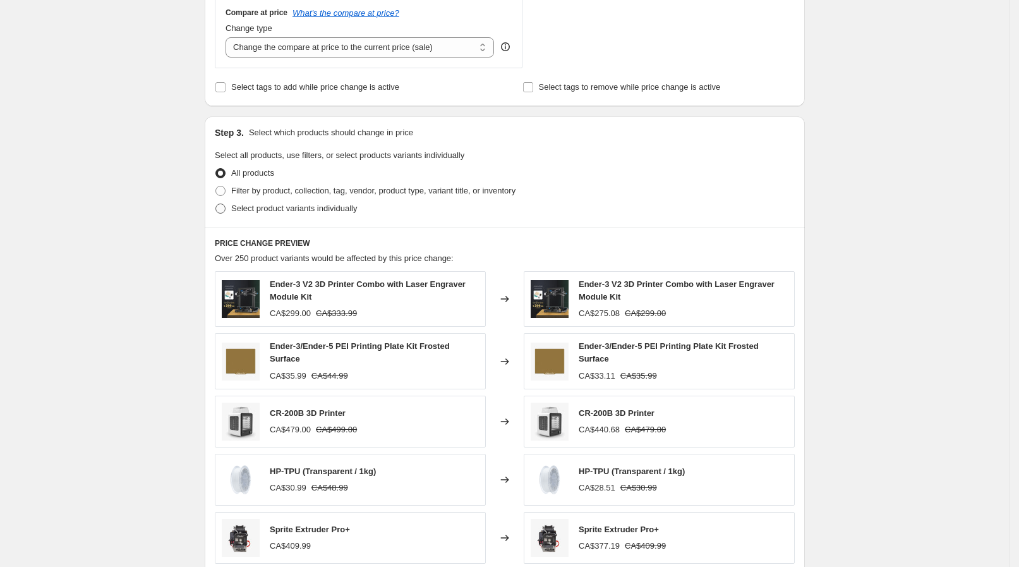
click at [268, 214] on span "Select product variants individually" at bounding box center [294, 208] width 126 height 13
click at [216, 204] on input "Select product variants individually" at bounding box center [215, 203] width 1 height 1
radio input "true"
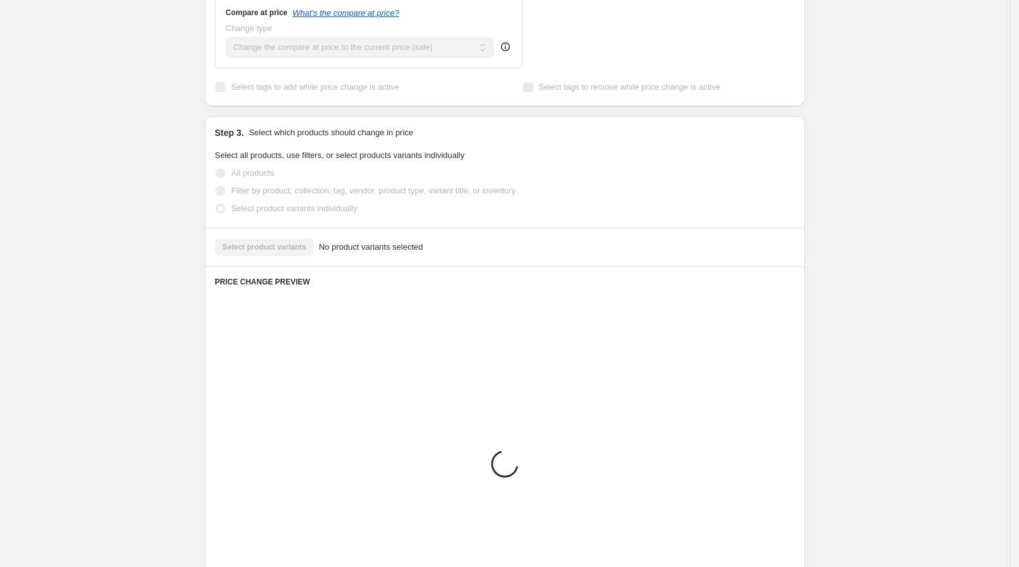
scroll to position [416, 0]
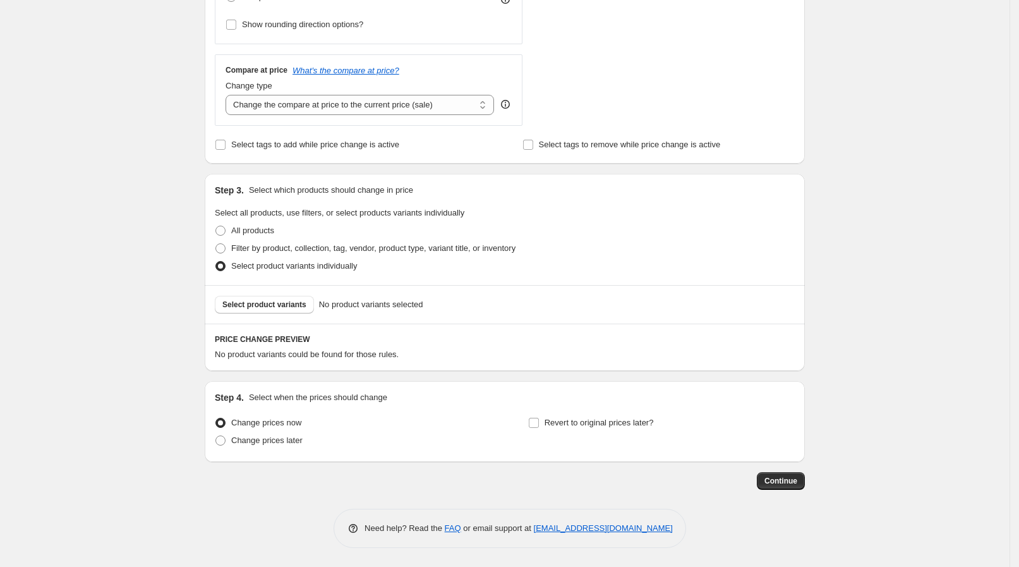
click at [246, 315] on div "Select product variants No product variants selected" at bounding box center [505, 304] width 600 height 39
click at [262, 311] on button "Select product variants" at bounding box center [264, 305] width 99 height 18
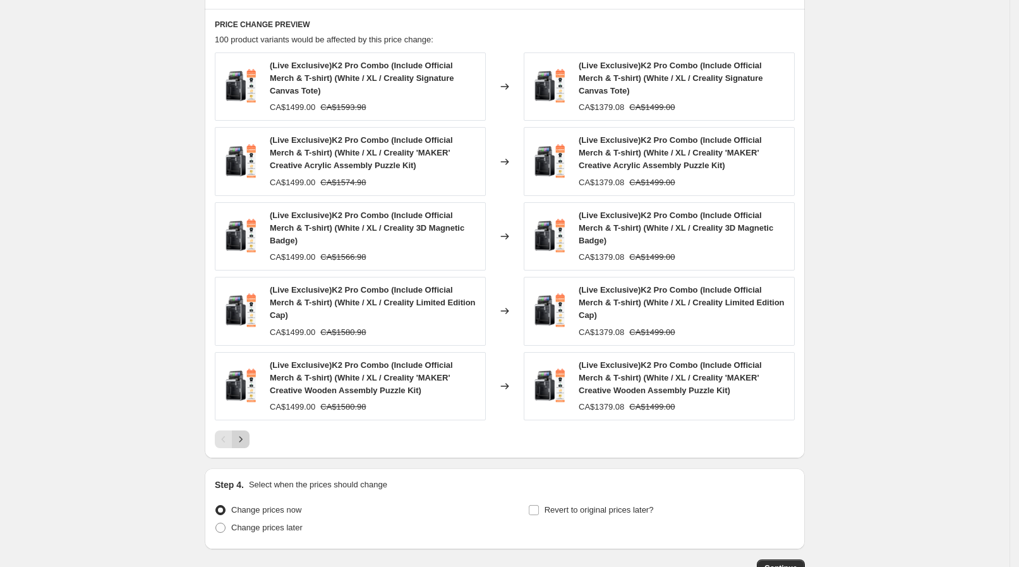
scroll to position [713, 0]
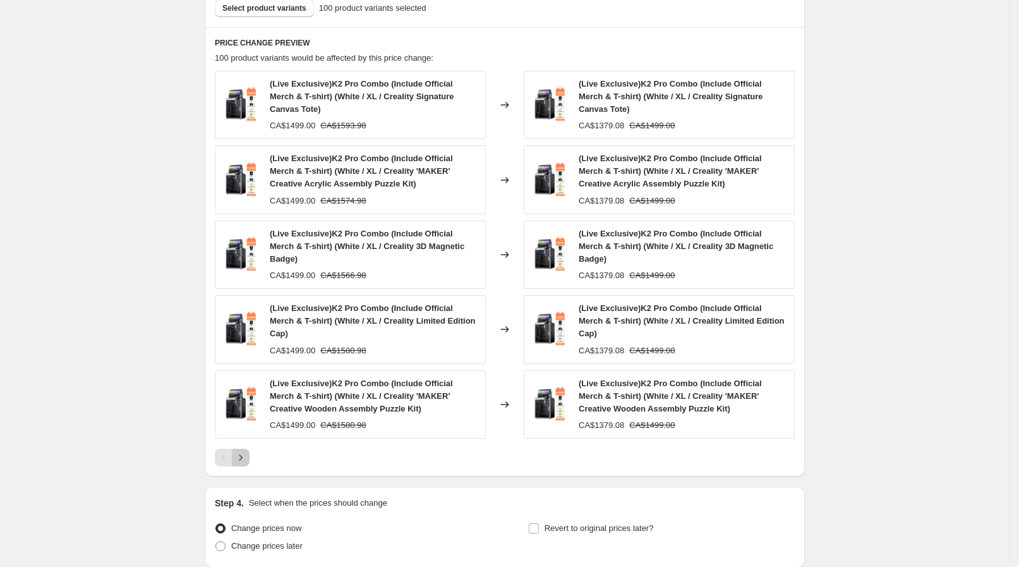
click at [242, 451] on icon "Next" at bounding box center [240, 457] width 13 height 13
click at [238, 449] on button "Next" at bounding box center [241, 458] width 18 height 18
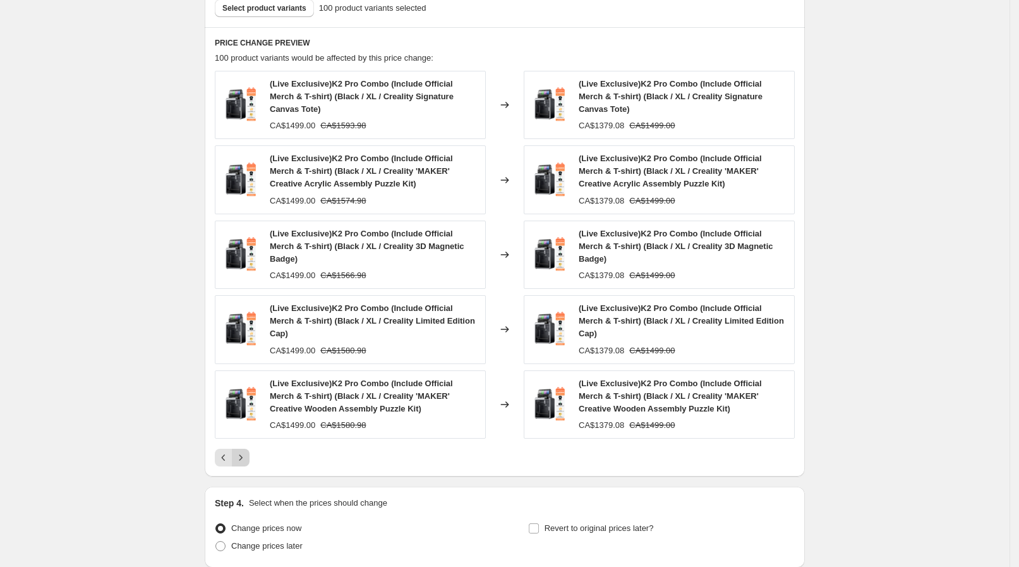
click at [242, 451] on icon "Next" at bounding box center [240, 457] width 13 height 13
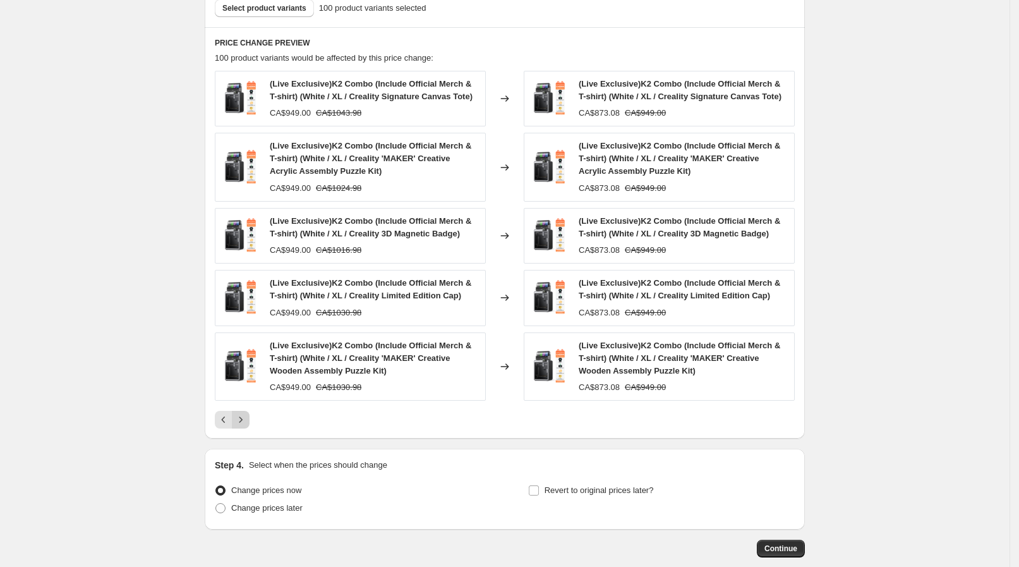
click at [242, 428] on div "PRICE CHANGE PREVIEW 100 product variants would be affected by this price chang…" at bounding box center [505, 232] width 600 height 411
click at [247, 418] on icon "Next" at bounding box center [240, 419] width 13 height 13
click at [241, 419] on icon "Next" at bounding box center [240, 419] width 13 height 13
click at [240, 499] on label "Change prices later" at bounding box center [259, 508] width 88 height 18
click at [216, 503] on input "Change prices later" at bounding box center [215, 503] width 1 height 1
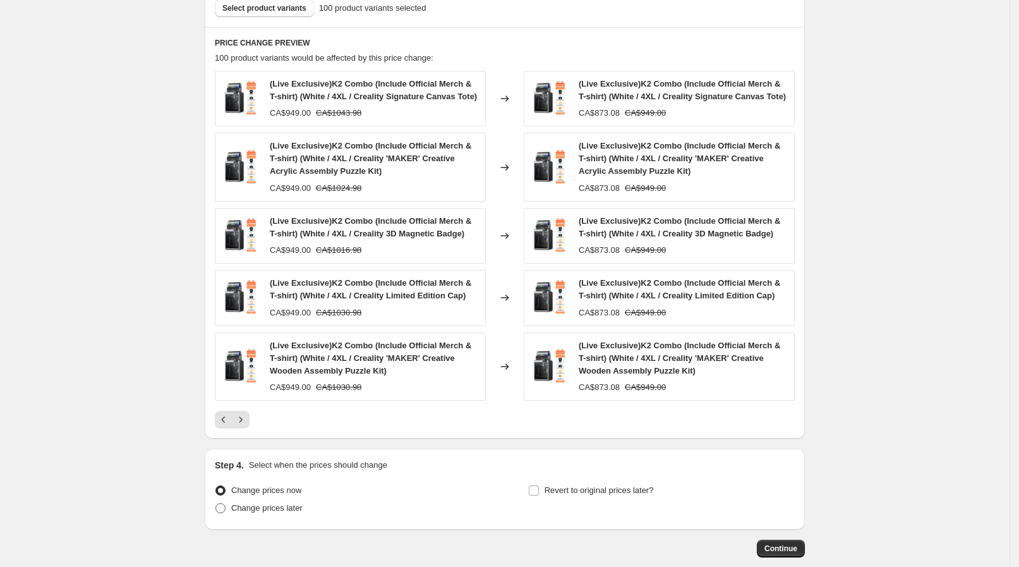
radio input "true"
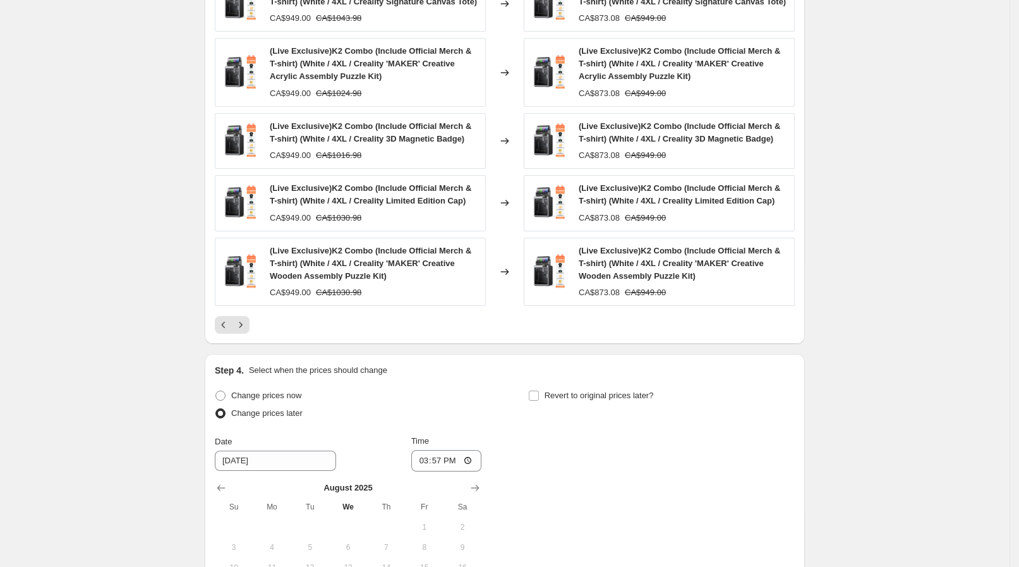
scroll to position [1015, 0]
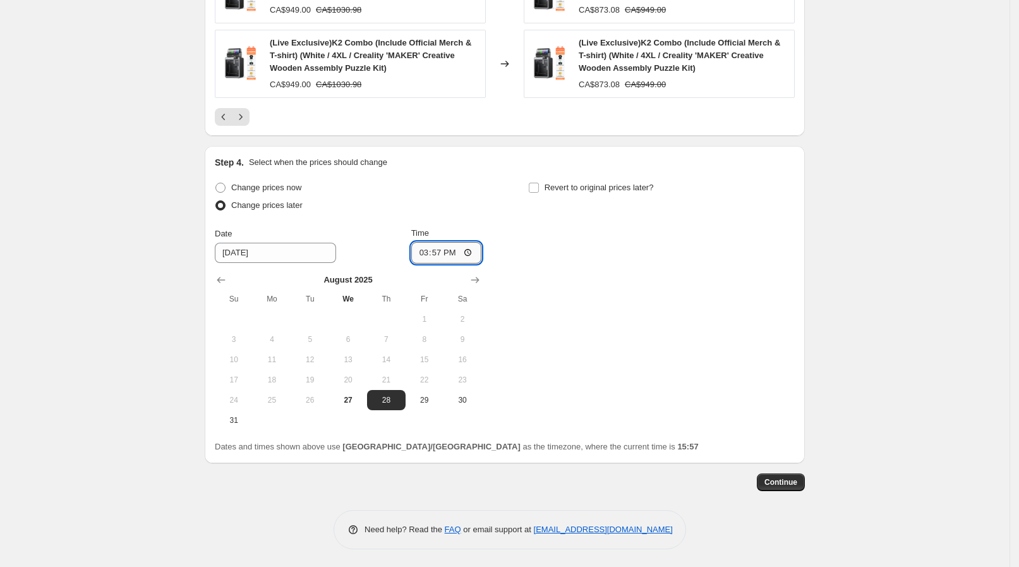
click at [474, 246] on input "15:57" at bounding box center [446, 252] width 71 height 21
click at [528, 243] on div "Change prices now Change prices later Date 8/28/2025 Time 09:30 August 2025 Su …" at bounding box center [505, 304] width 580 height 251
click at [462, 242] on input "09:30" at bounding box center [446, 252] width 71 height 21
click at [461, 244] on input "09:30" at bounding box center [446, 252] width 71 height 21
click at [471, 253] on input "09:30" at bounding box center [446, 252] width 71 height 21
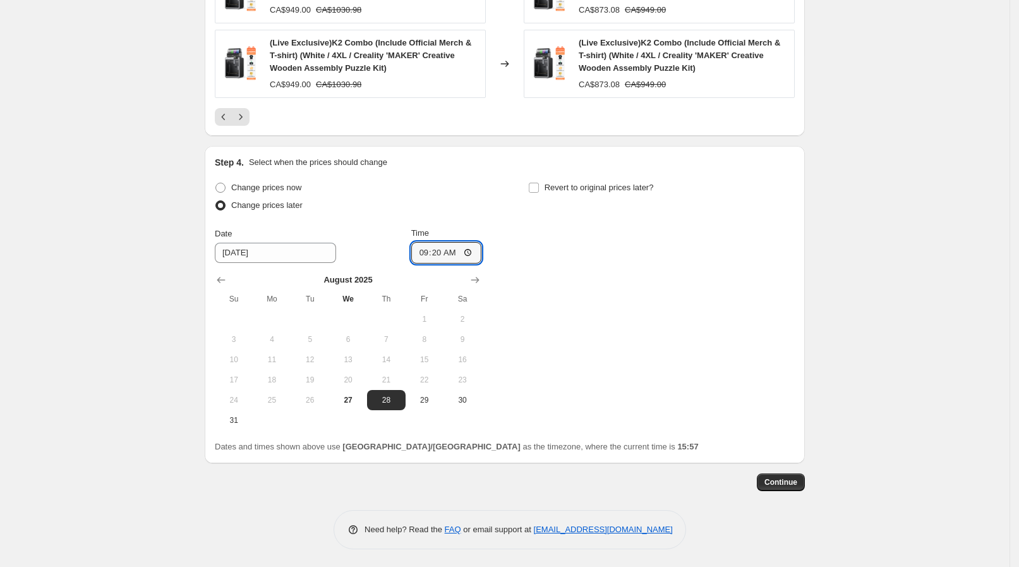
click at [540, 254] on div "Change prices now Change prices later Date [DATE] Time 09:[DATE] Mo Tu We Th Fr…" at bounding box center [505, 304] width 580 height 251
type input "09:20"
click at [562, 184] on span "Revert to original prices later?" at bounding box center [599, 187] width 109 height 9
click at [539, 184] on input "Revert to original prices later?" at bounding box center [534, 188] width 10 height 10
checkbox input "true"
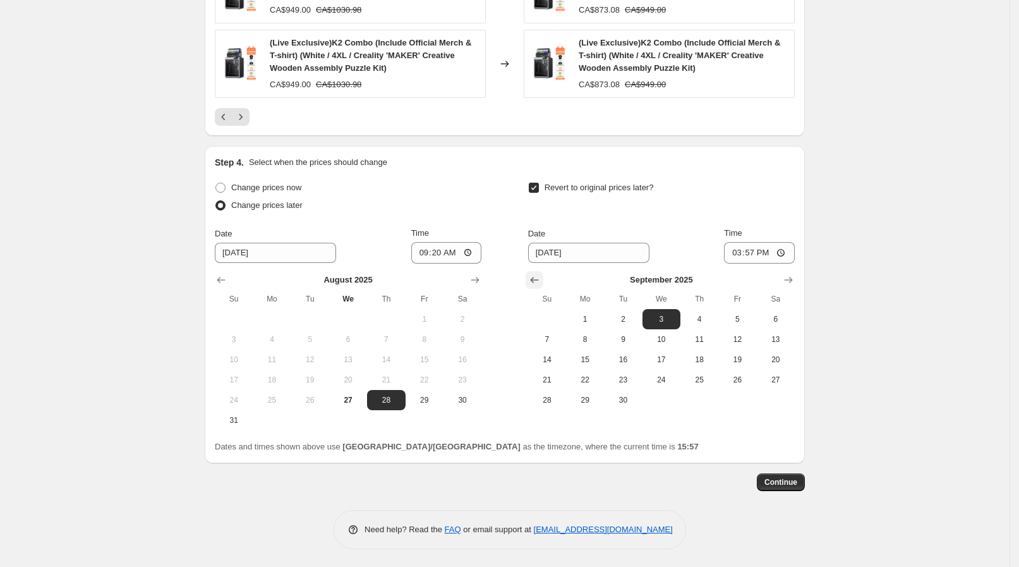
click at [534, 276] on icon "Show previous month, August 2025" at bounding box center [534, 280] width 13 height 13
click at [710, 404] on button "28" at bounding box center [699, 400] width 38 height 20
type input "[DATE]"
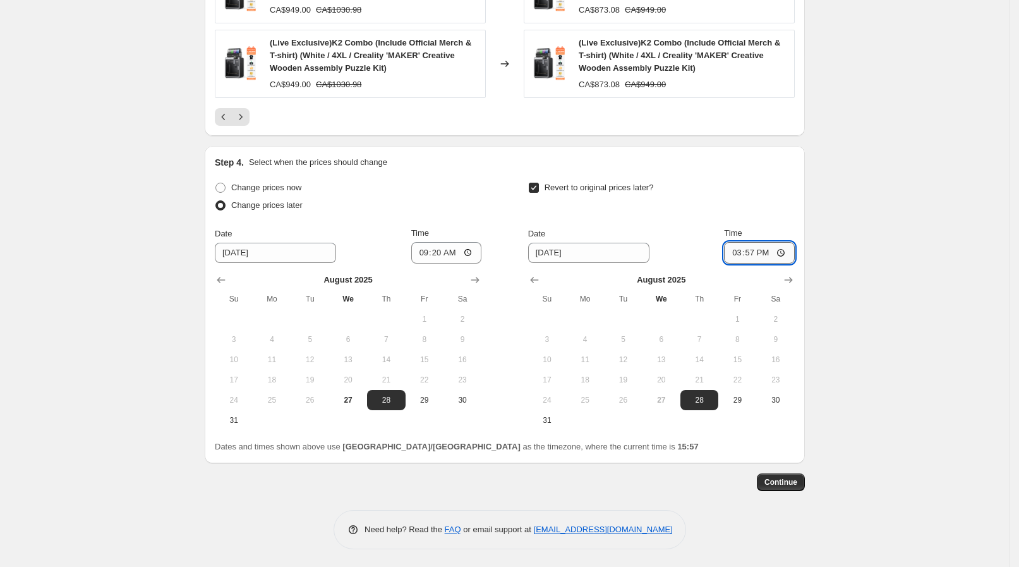
click at [785, 257] on input "15:57" at bounding box center [759, 252] width 71 height 21
type input "13:30"
click at [775, 481] on span "Continue" at bounding box center [780, 482] width 33 height 10
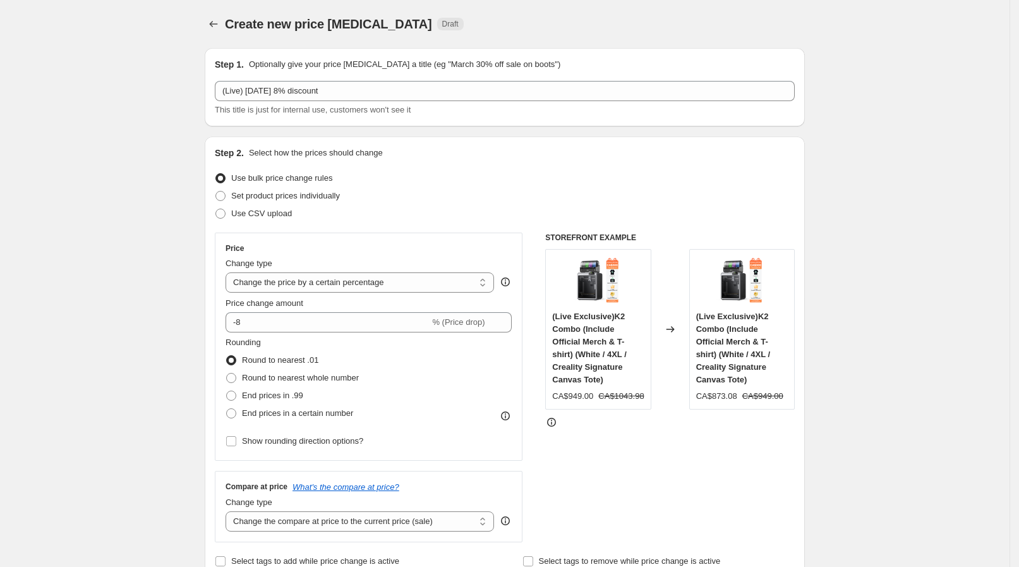
scroll to position [1015, 0]
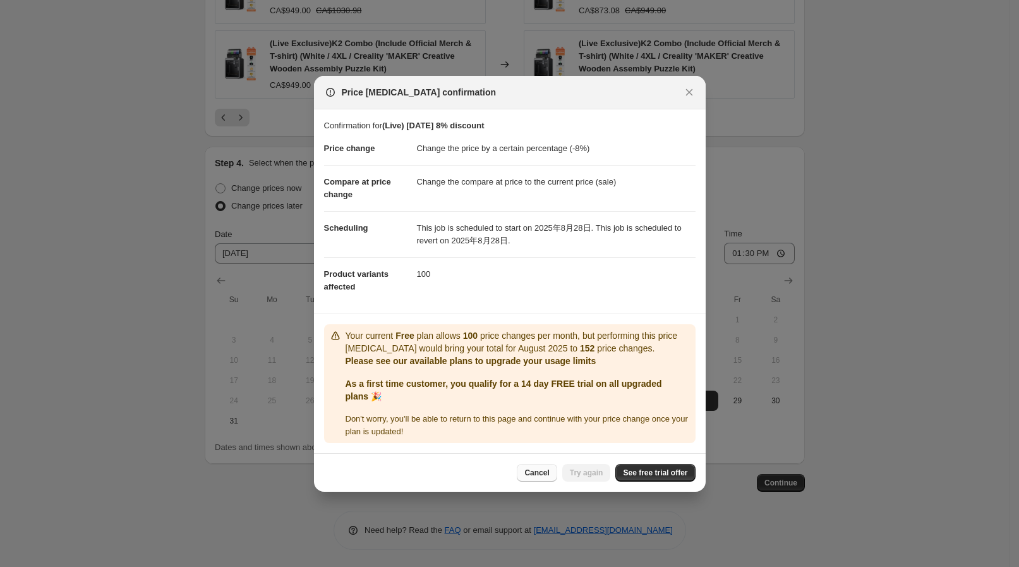
click at [544, 464] on button "Cancel" at bounding box center [537, 473] width 40 height 18
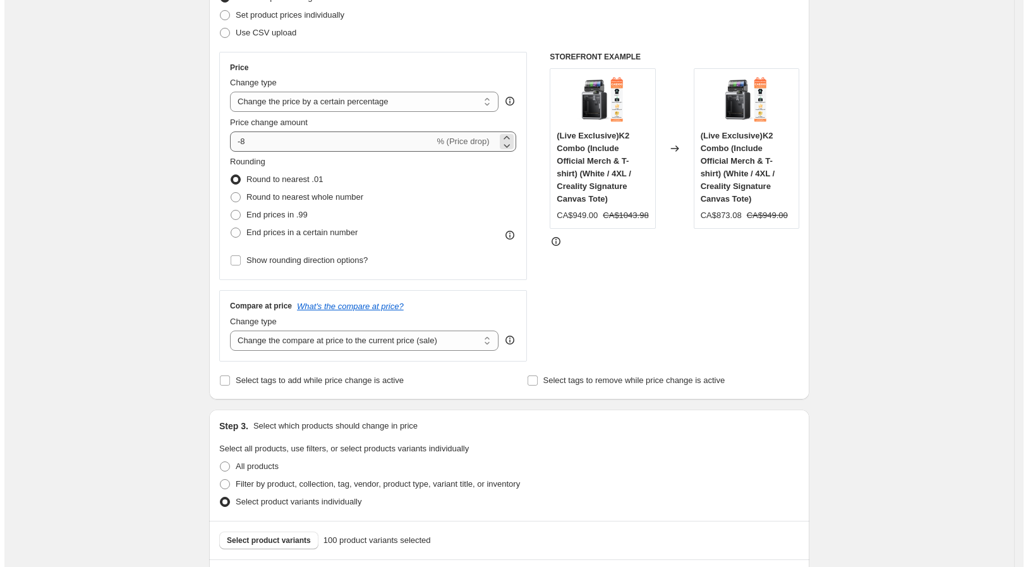
scroll to position [0, 0]
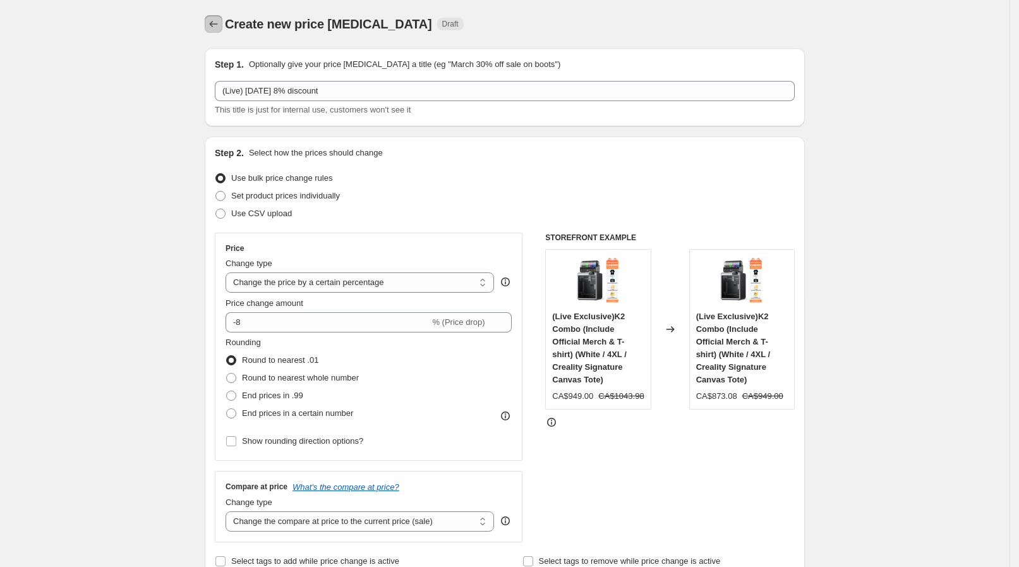
click at [218, 30] on icon "Price change jobs" at bounding box center [213, 24] width 13 height 13
